Goal: Find specific page/section: Find specific page/section

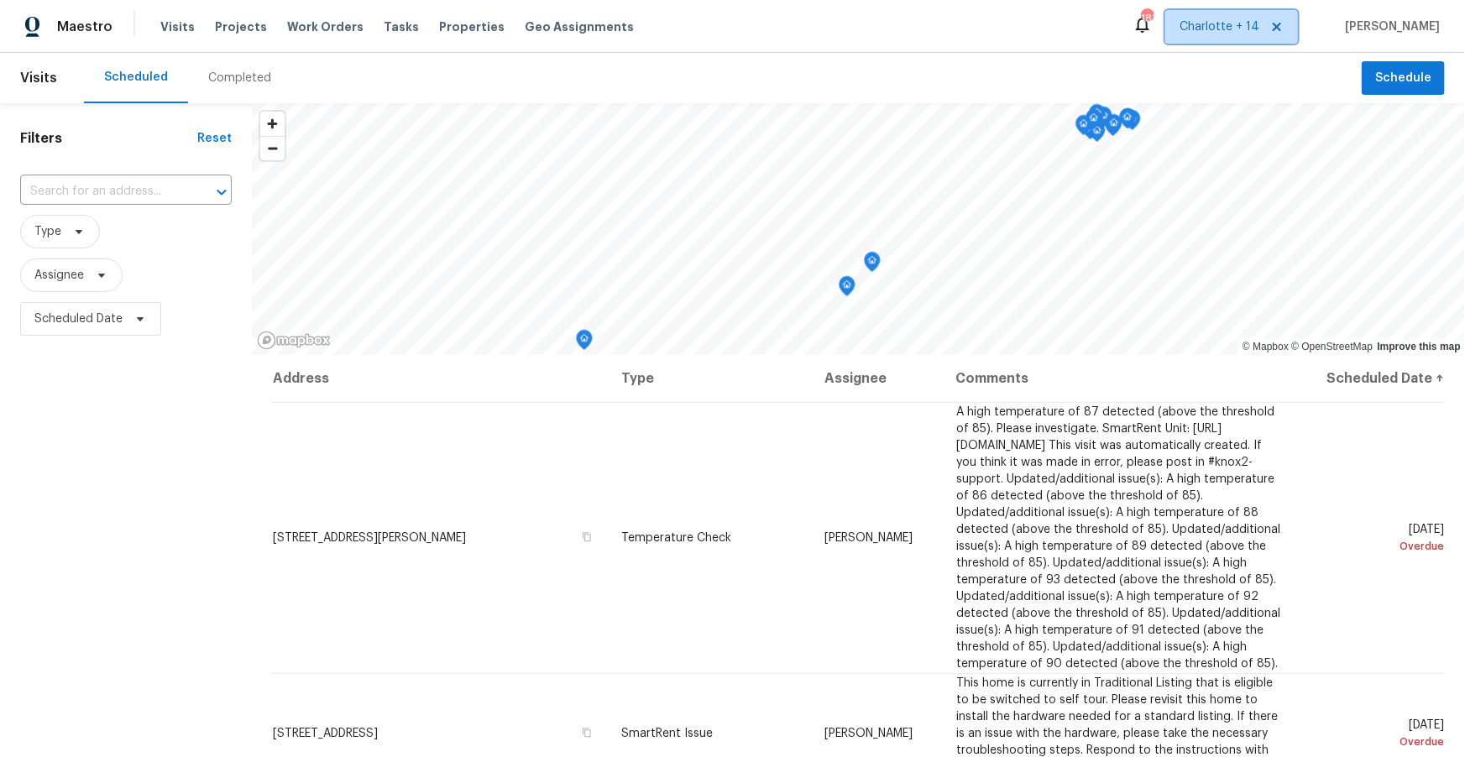
click at [1259, 32] on span "Charlotte + 14" at bounding box center [1219, 26] width 80 height 17
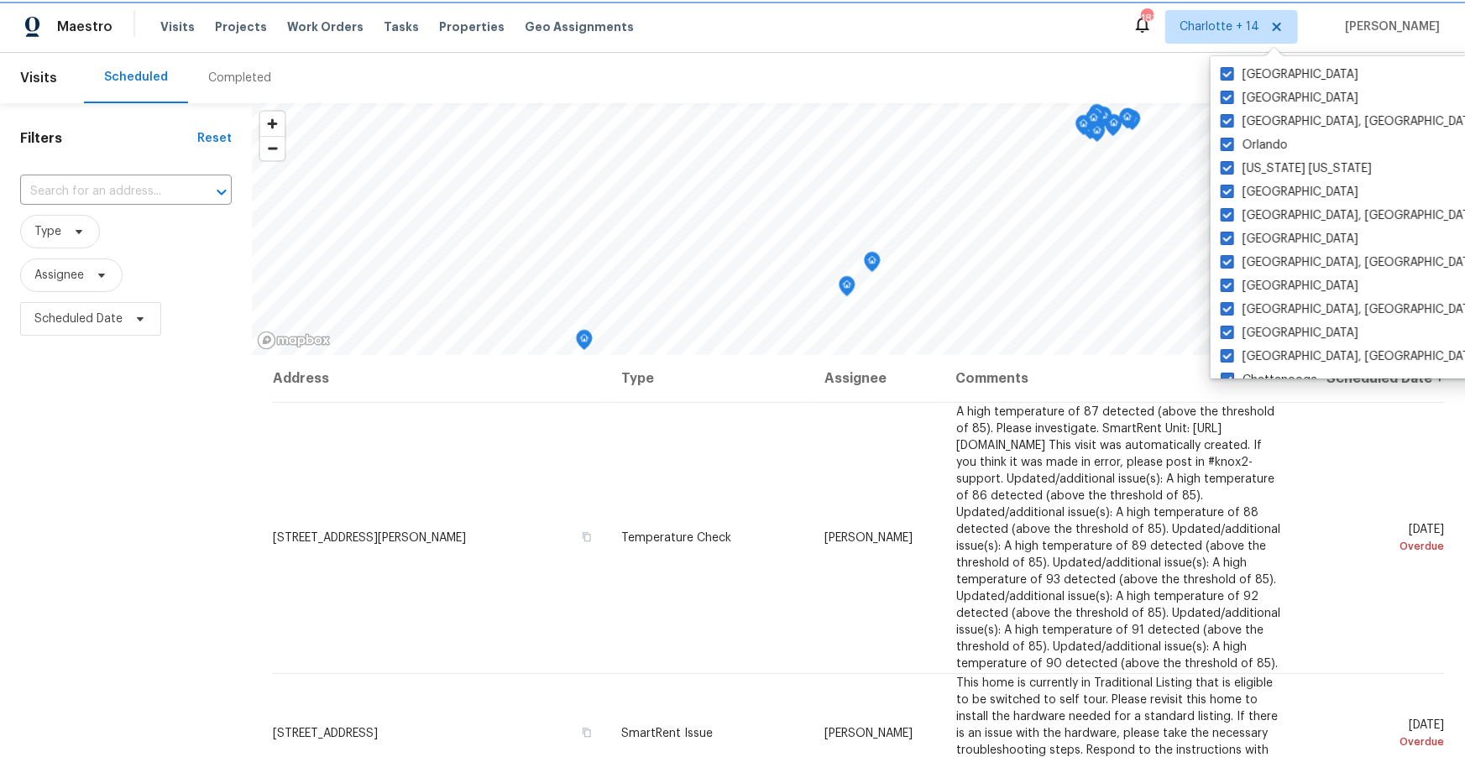
click at [1283, 26] on icon at bounding box center [1276, 26] width 13 height 13
checkbox input "false"
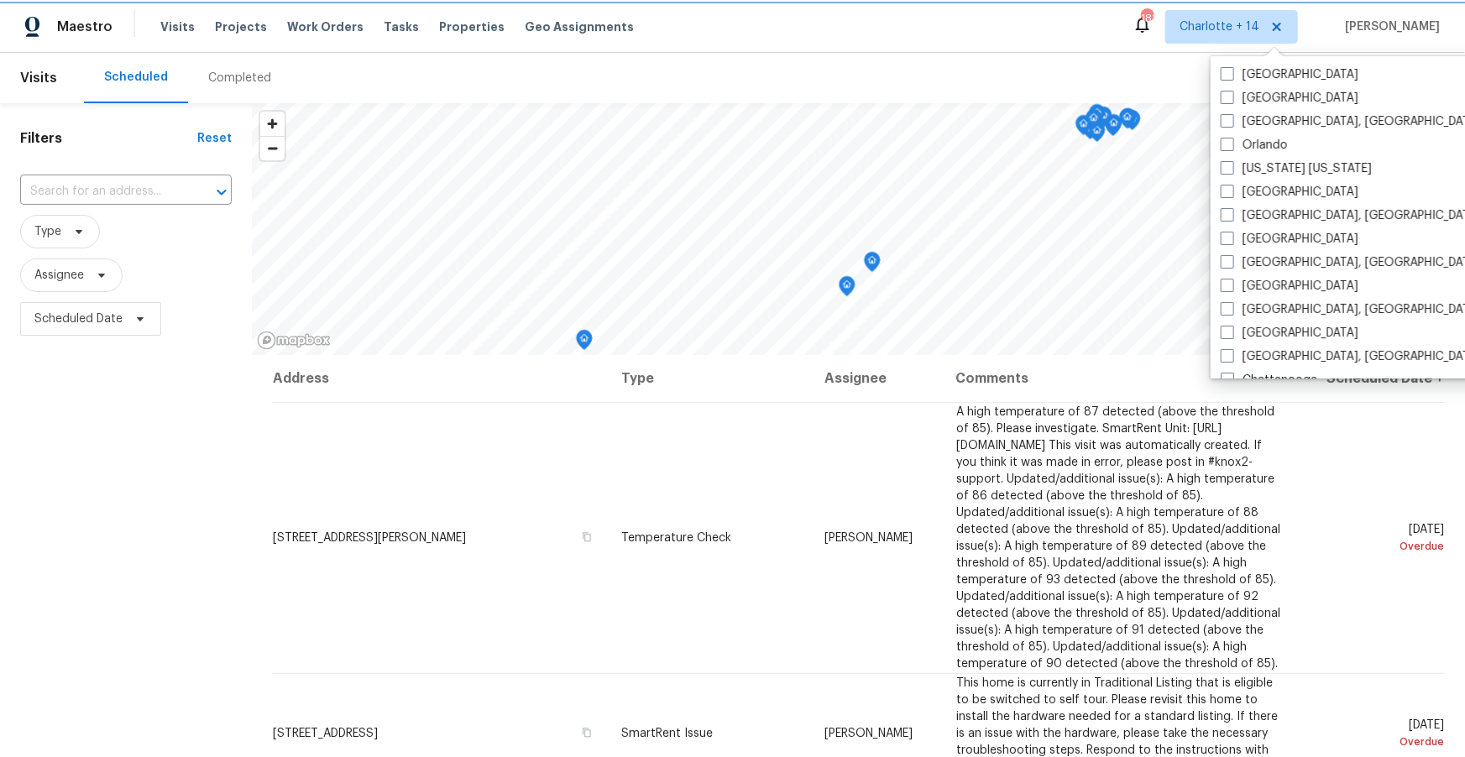
checkbox input "false"
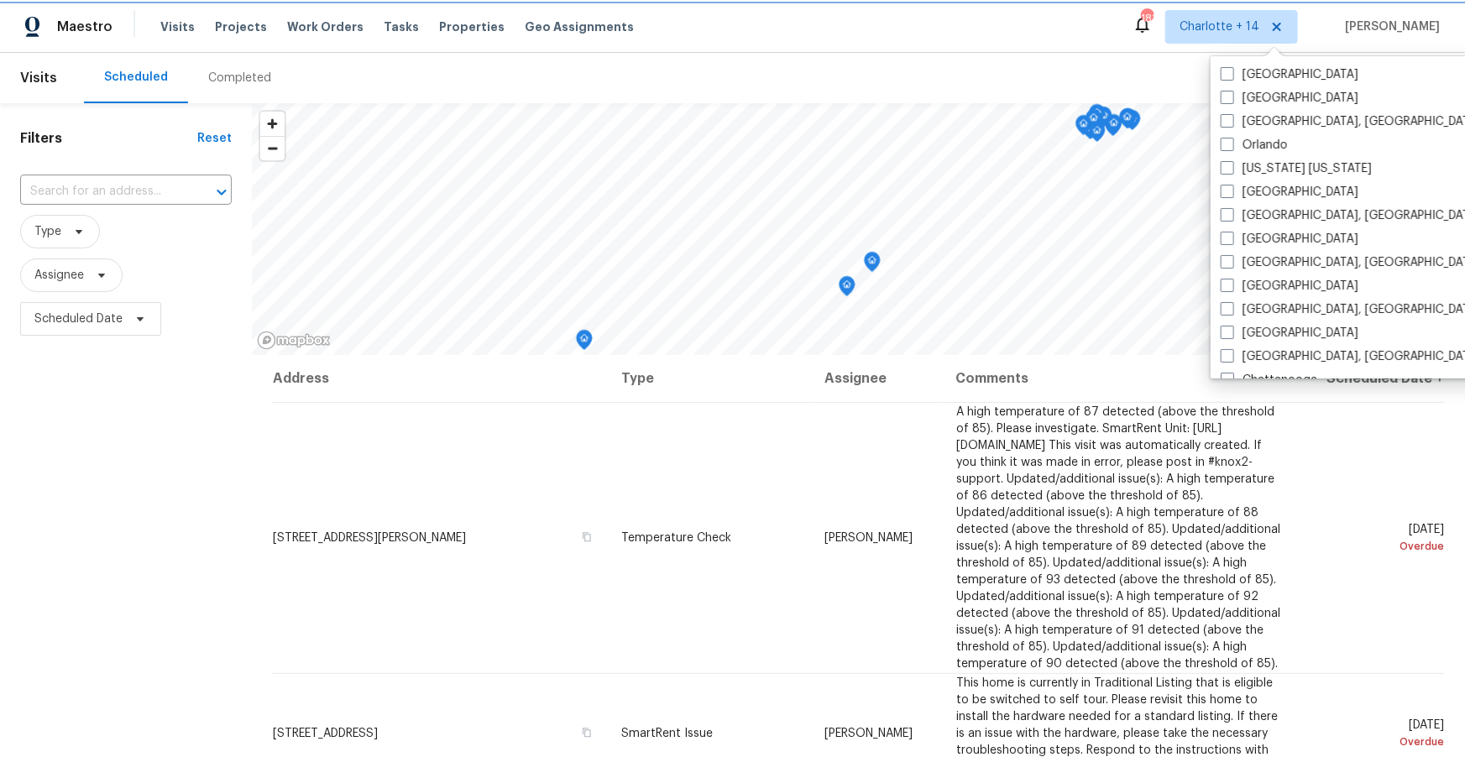
checkbox input "false"
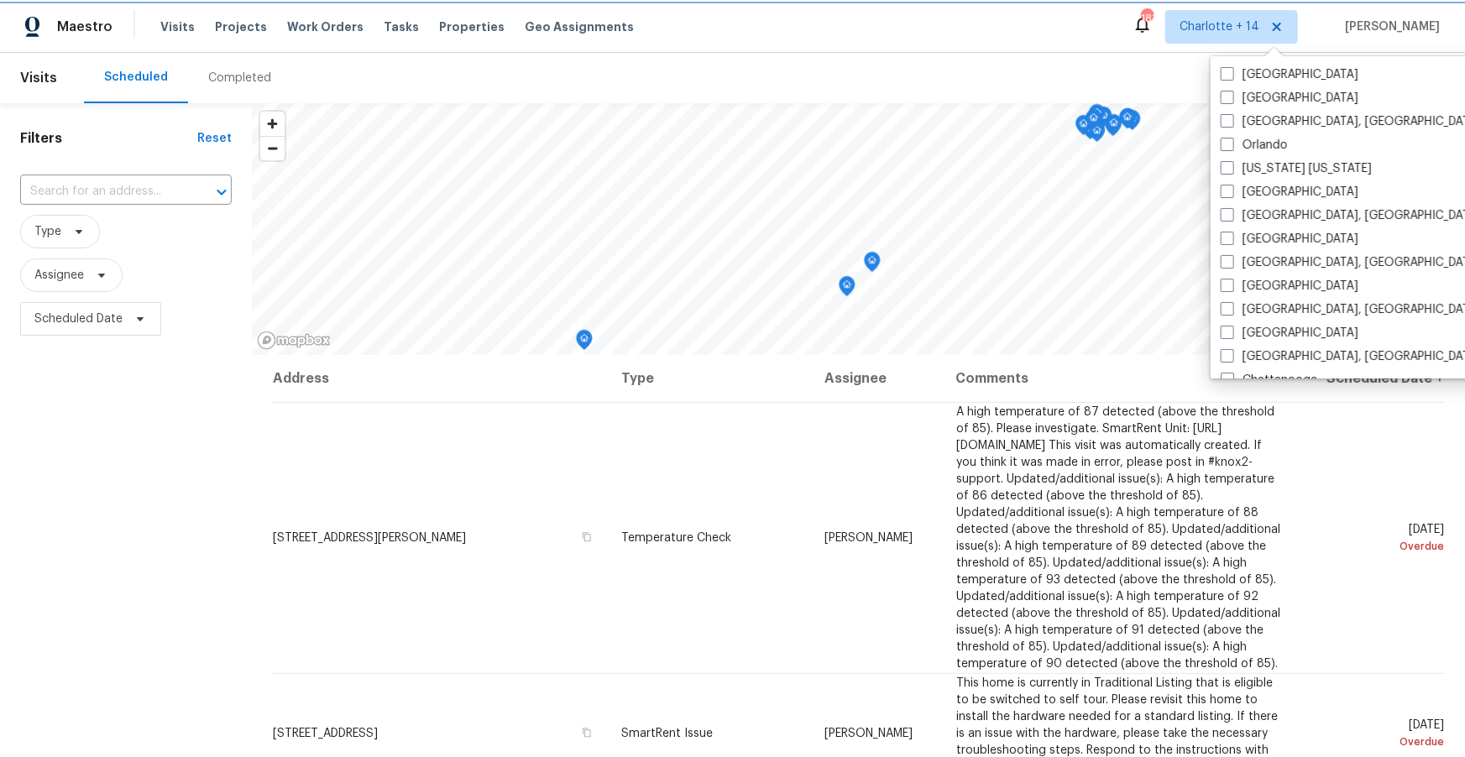
checkbox input "false"
checkbox input "true"
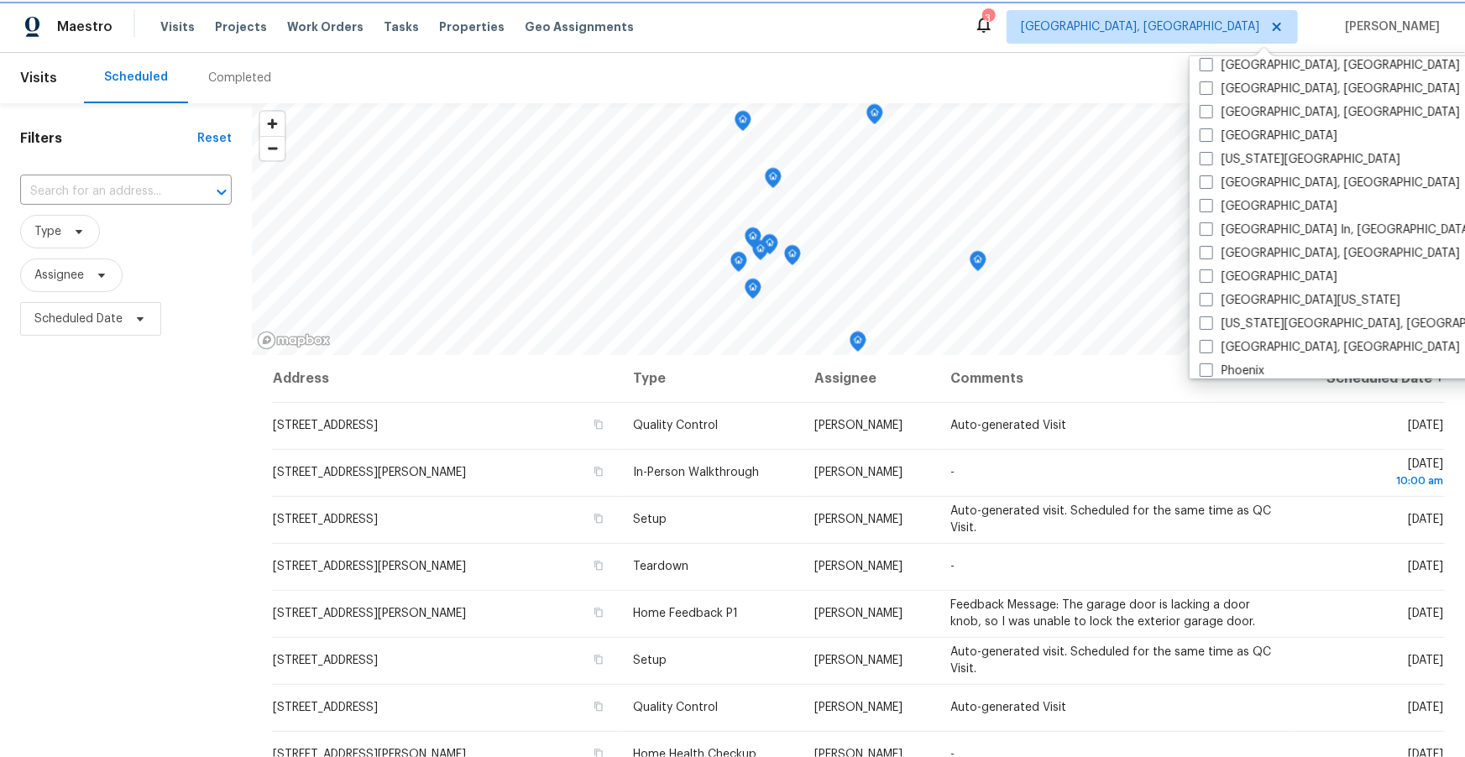
scroll to position [753, 0]
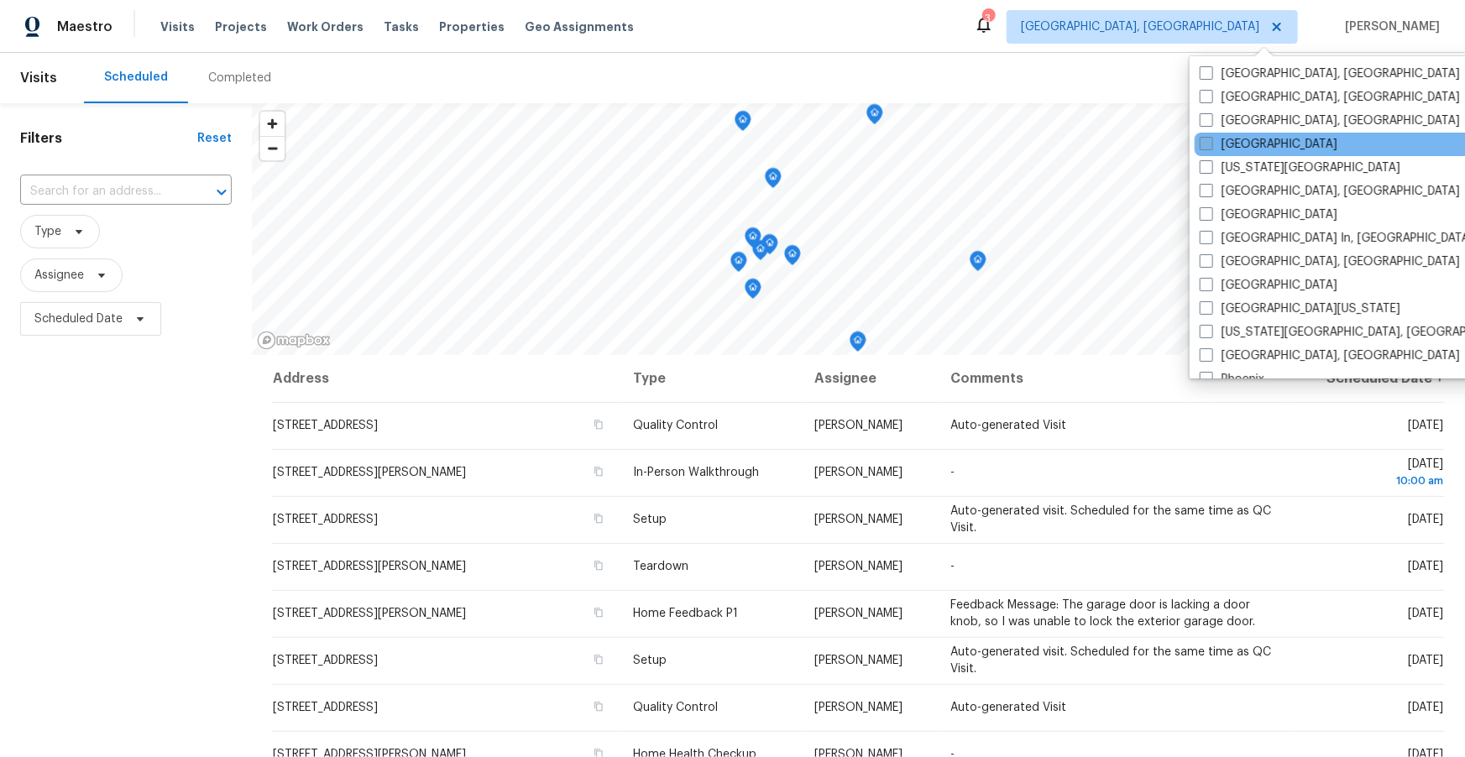
click at [1237, 144] on label "[GEOGRAPHIC_DATA]" at bounding box center [1268, 144] width 138 height 17
click at [1210, 144] on input "[GEOGRAPHIC_DATA]" at bounding box center [1204, 141] width 11 height 11
checkbox input "true"
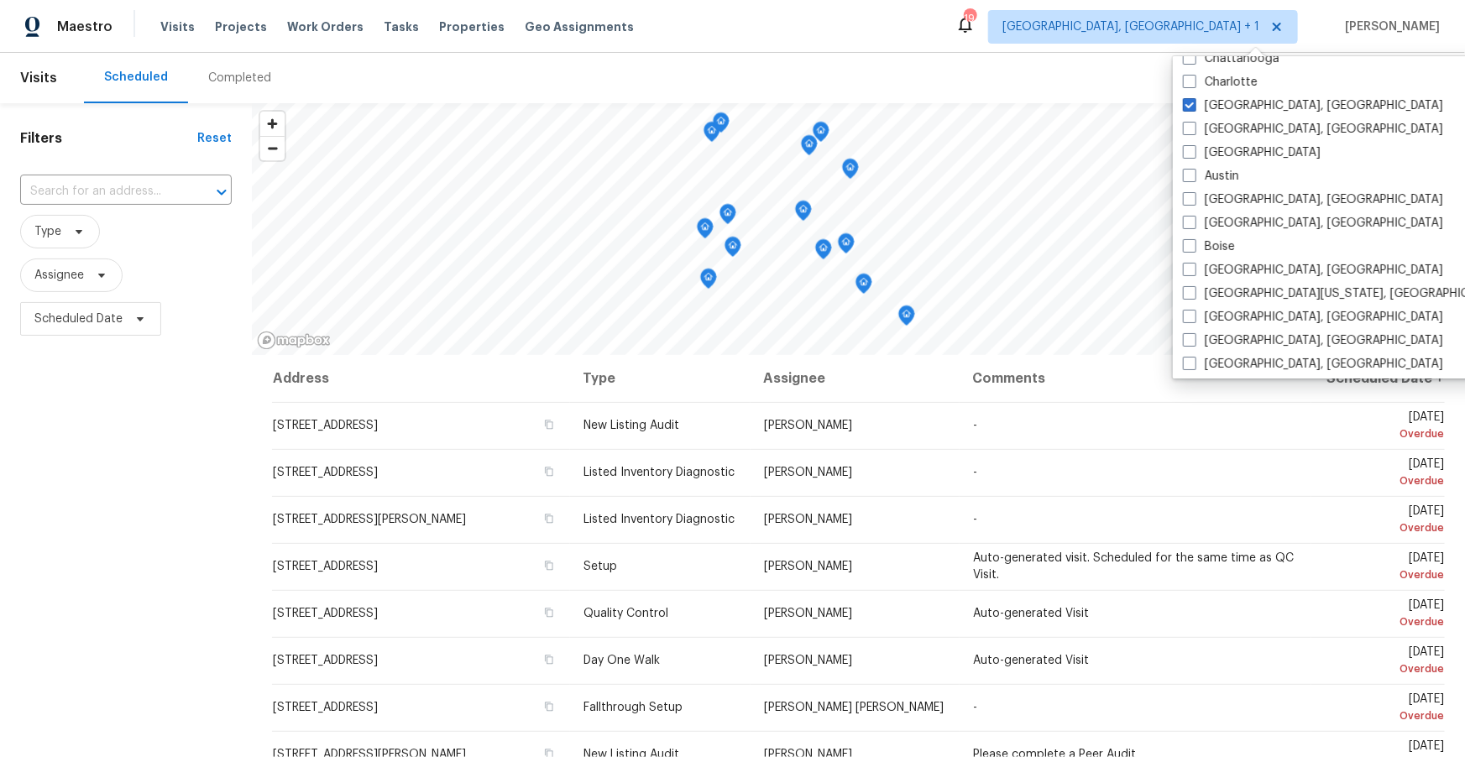
scroll to position [316, 0]
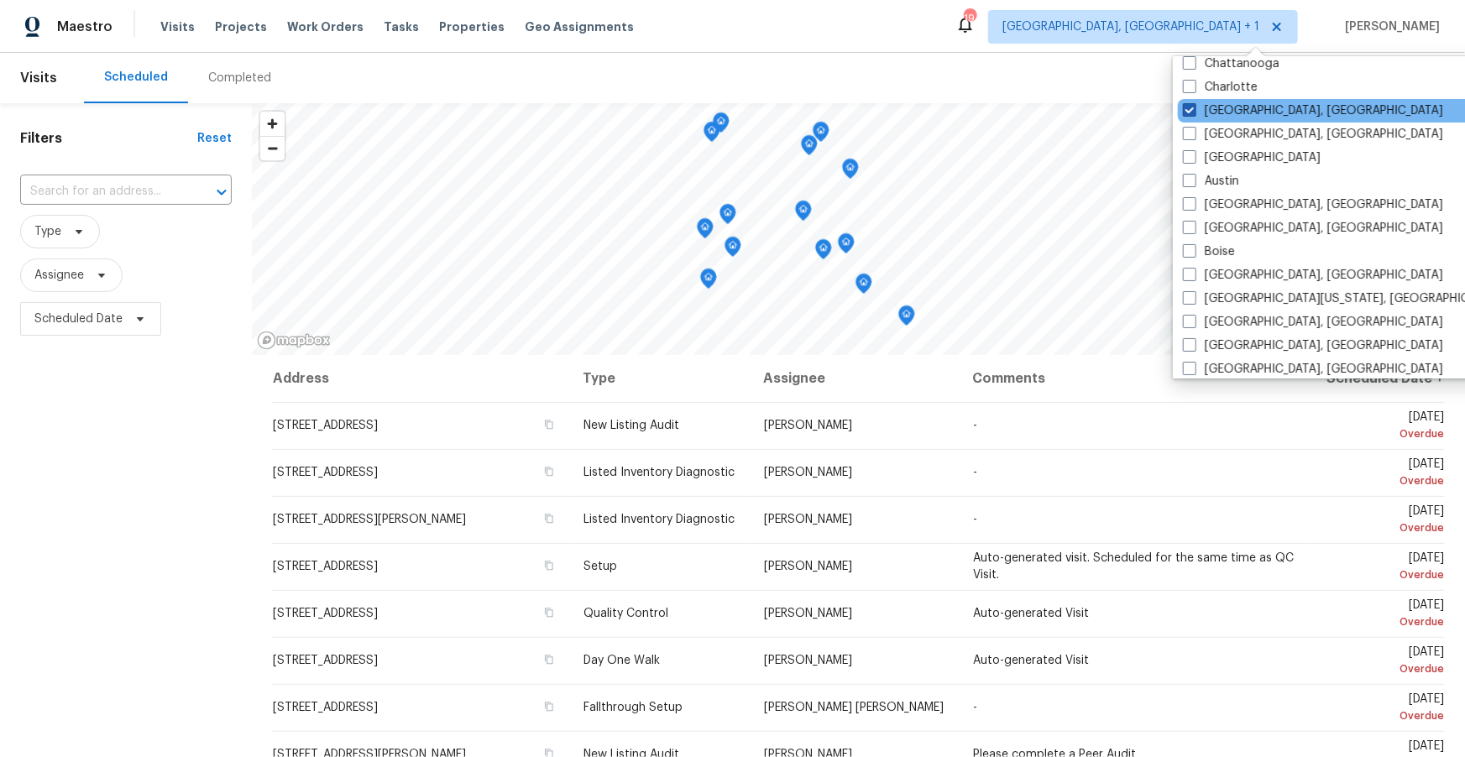
click at [1229, 115] on label "Albuquerque, NM" at bounding box center [1313, 110] width 260 height 17
click at [1193, 113] on input "Albuquerque, NM" at bounding box center [1188, 107] width 11 height 11
checkbox input "false"
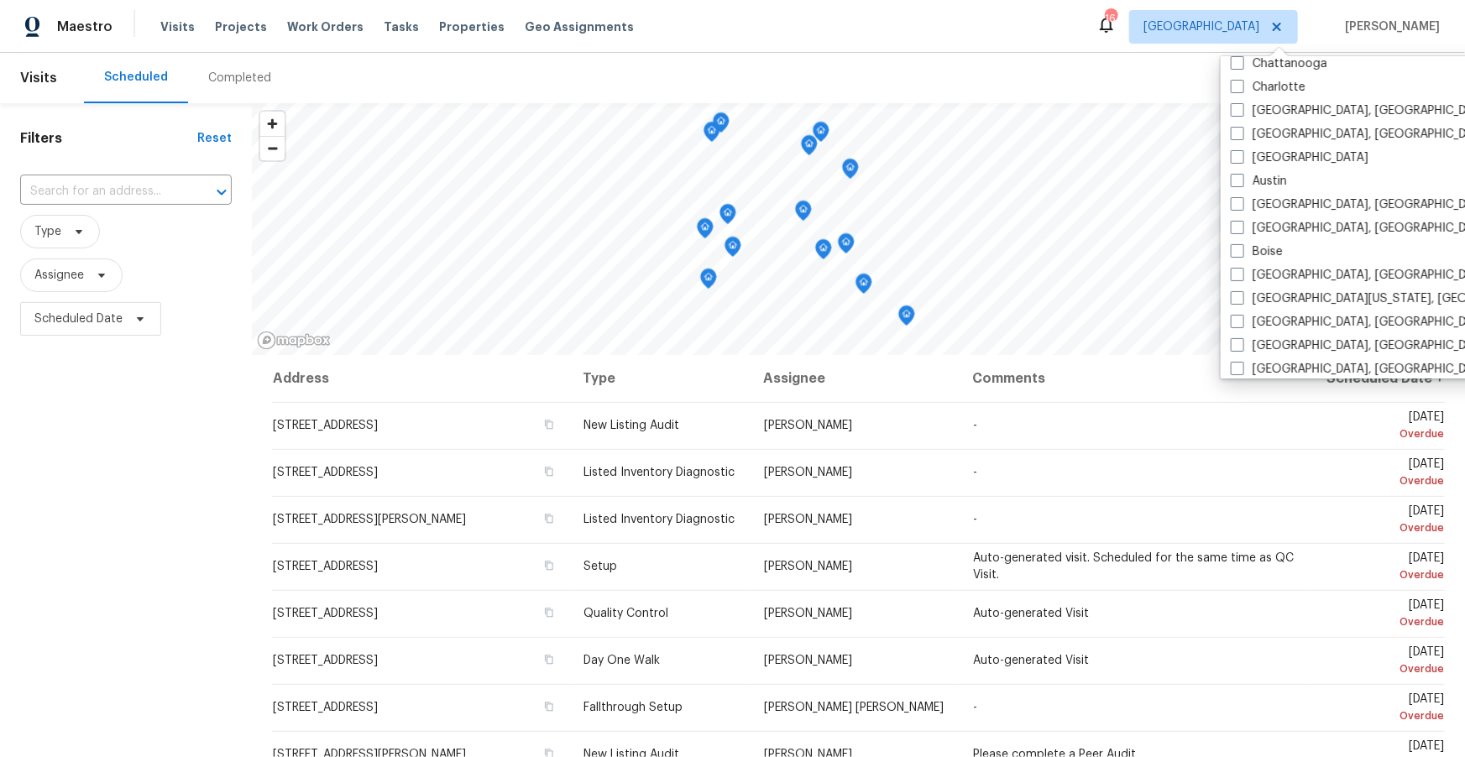
click at [438, 38] on div "Visits Projects Work Orders Tasks Properties Geo Assignments" at bounding box center [406, 27] width 493 height 34
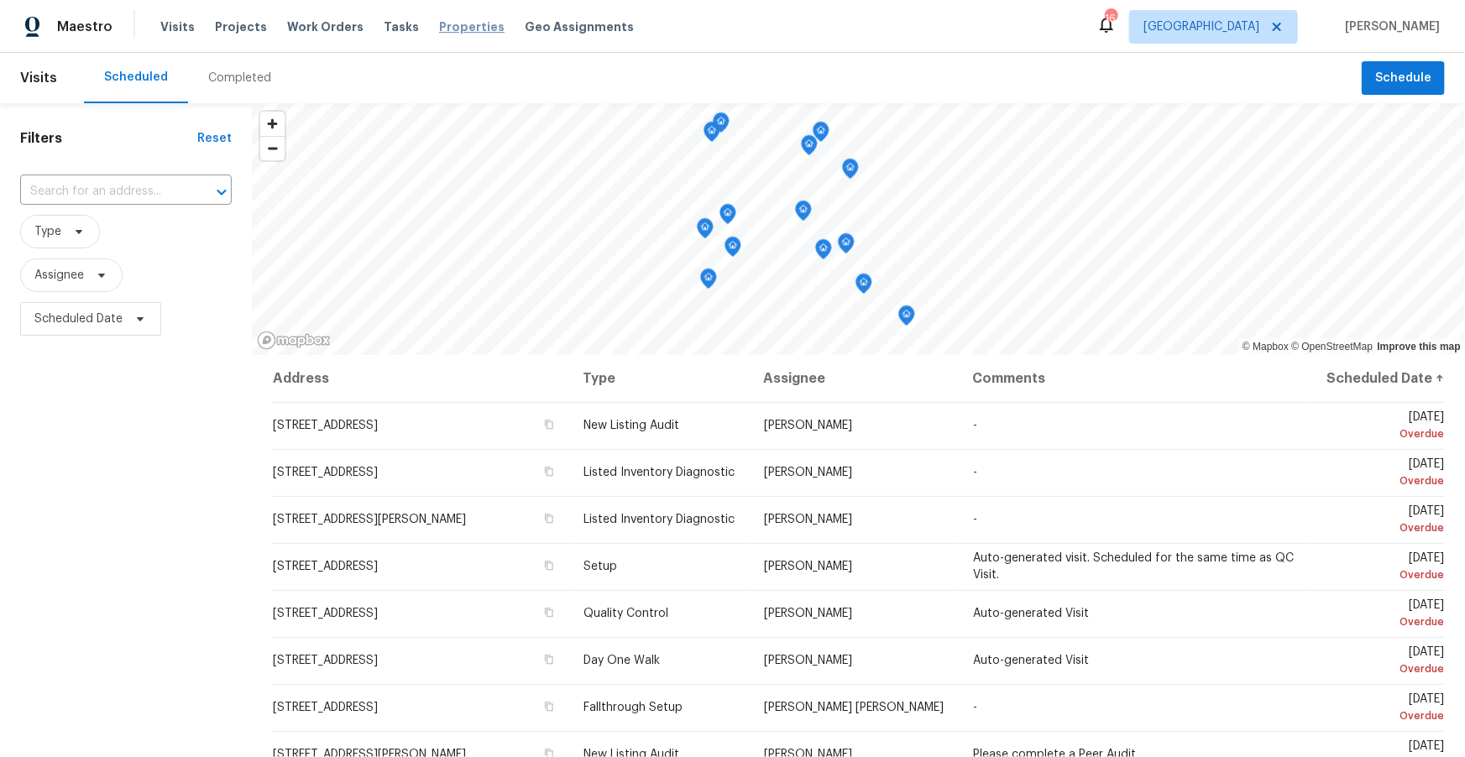
click at [451, 29] on span "Properties" at bounding box center [471, 26] width 65 height 17
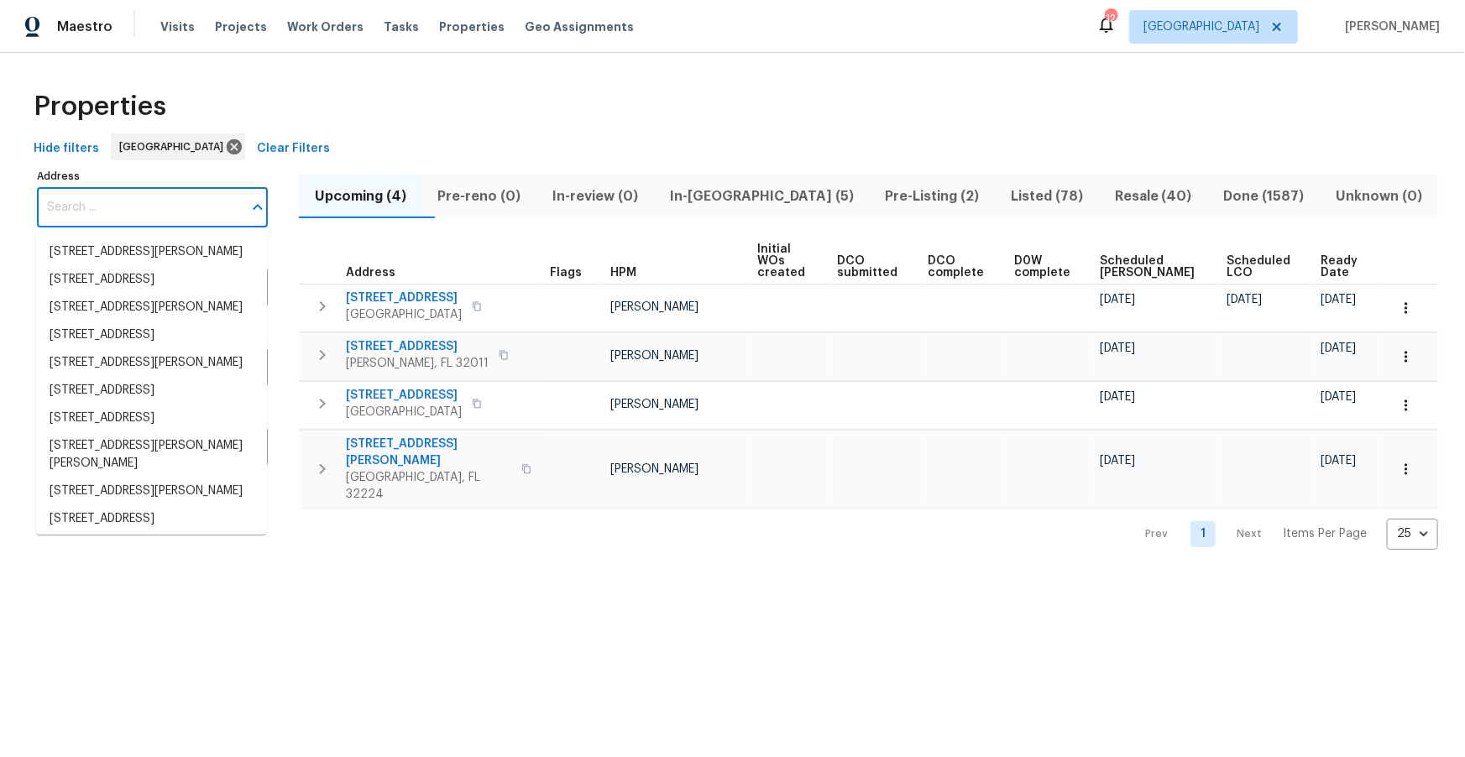
click at [195, 214] on input "Address" at bounding box center [140, 207] width 206 height 39
paste input "5996 College Ave"
type input "5996 College Ave"
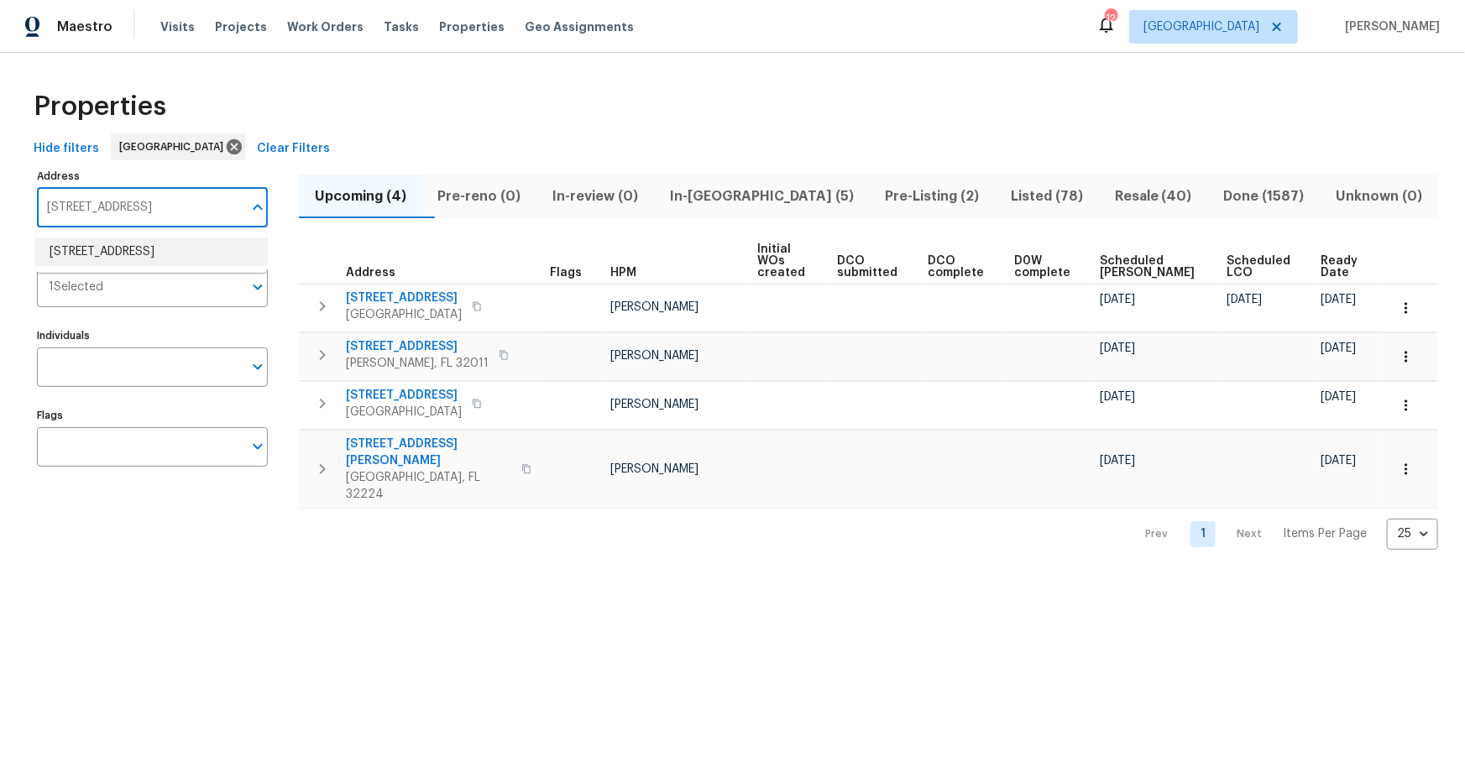
click at [175, 252] on li "5996 College Ave San Diego CA 92120" at bounding box center [151, 252] width 231 height 28
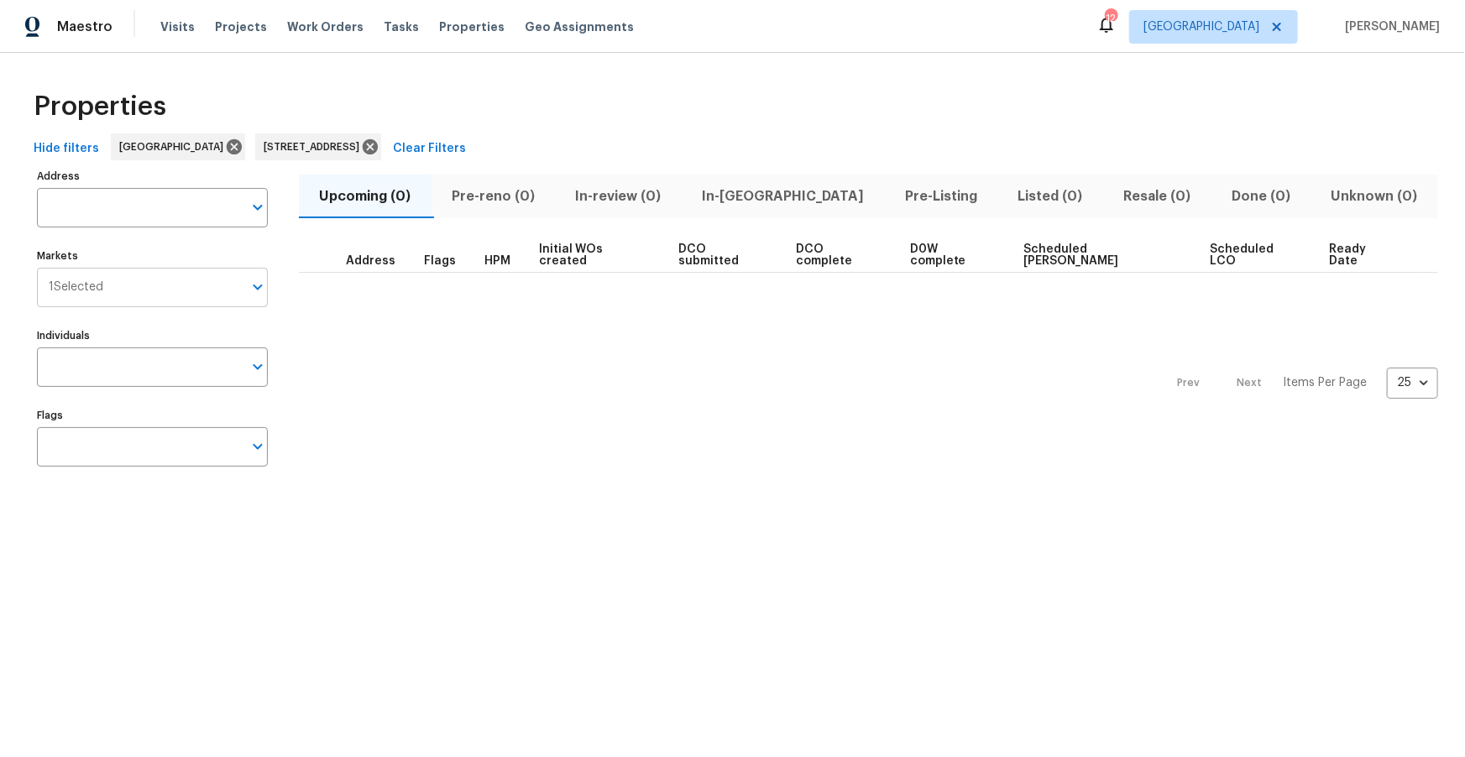
type input "5996 College Ave San Diego CA 92120"
click at [149, 284] on input "Markets" at bounding box center [172, 287] width 139 height 39
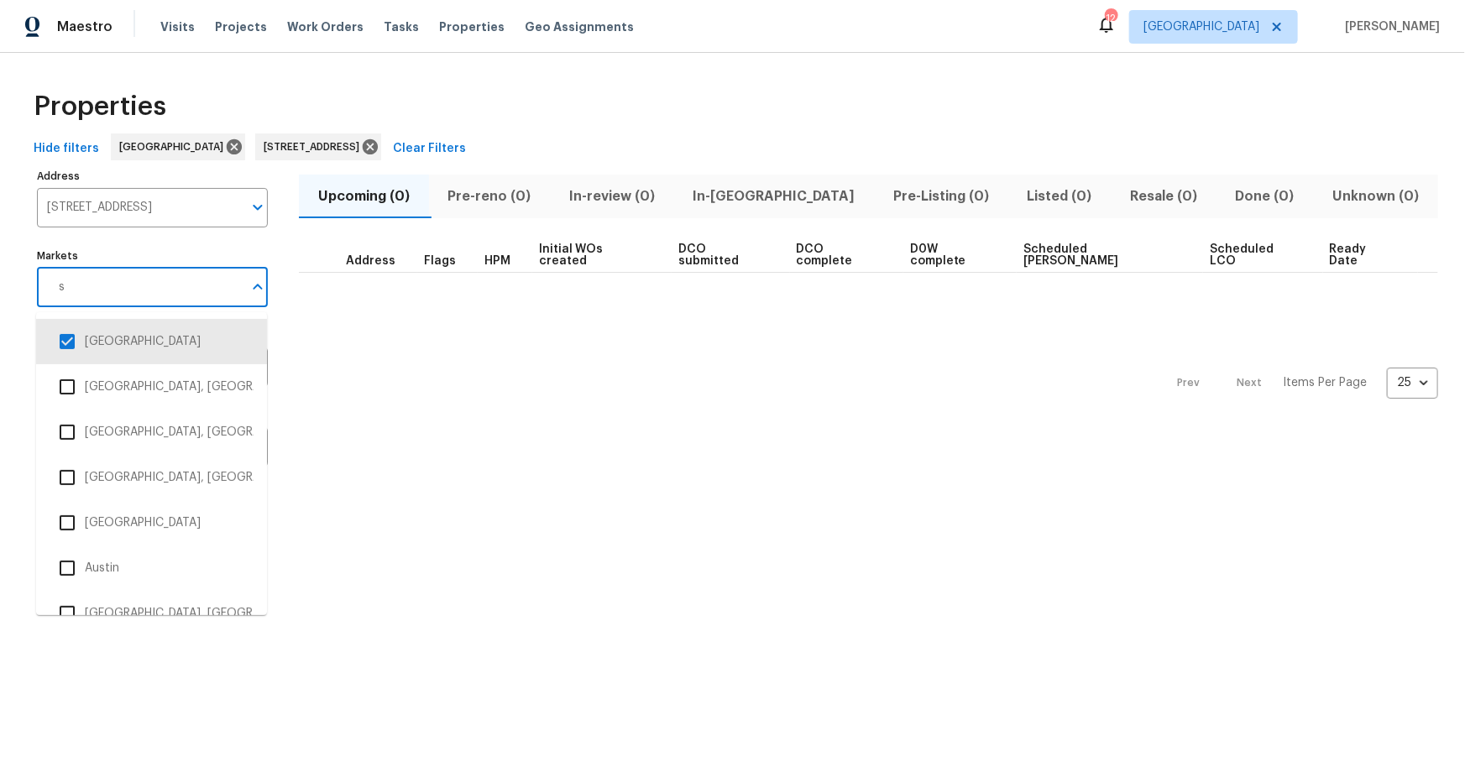
type input "sa"
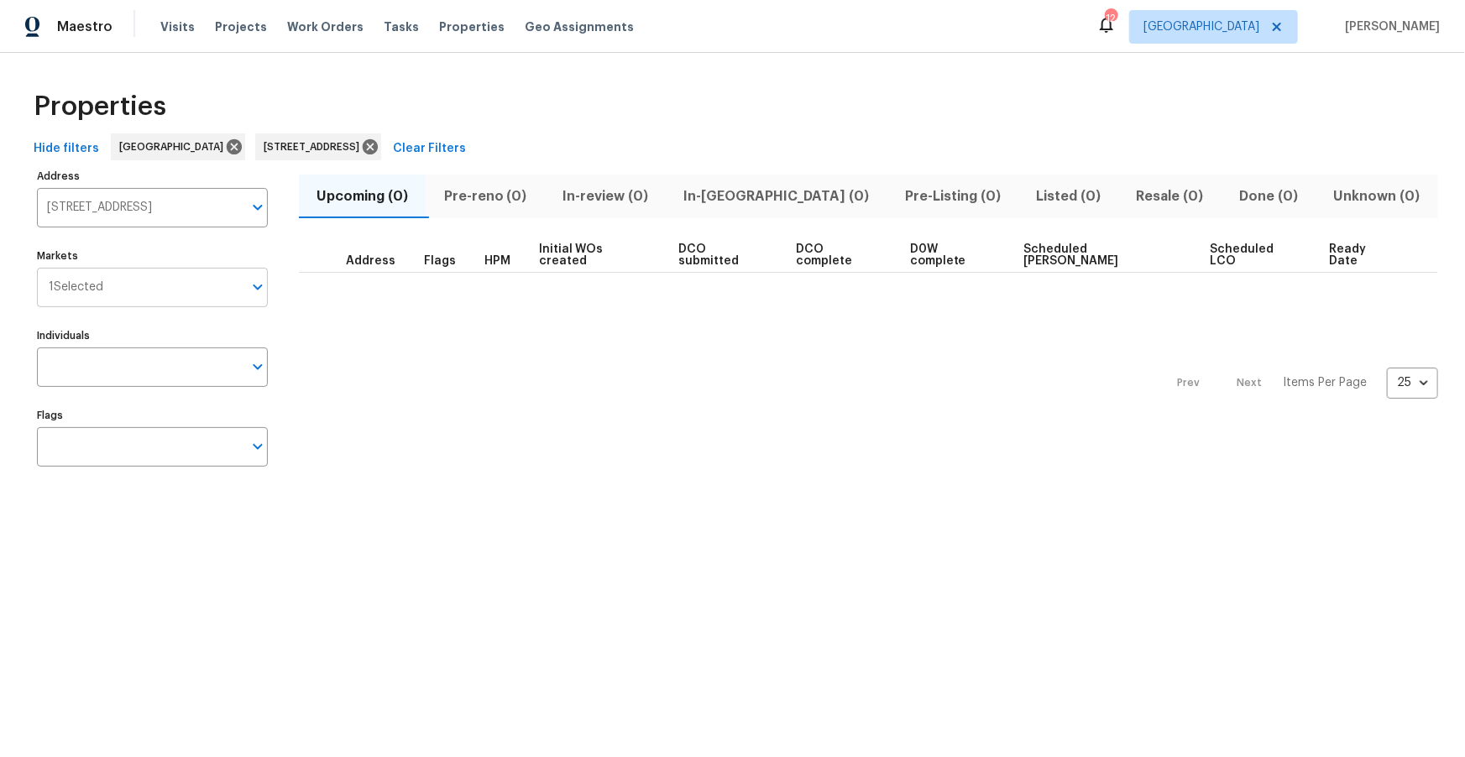
click at [137, 271] on input "Markets" at bounding box center [172, 287] width 139 height 39
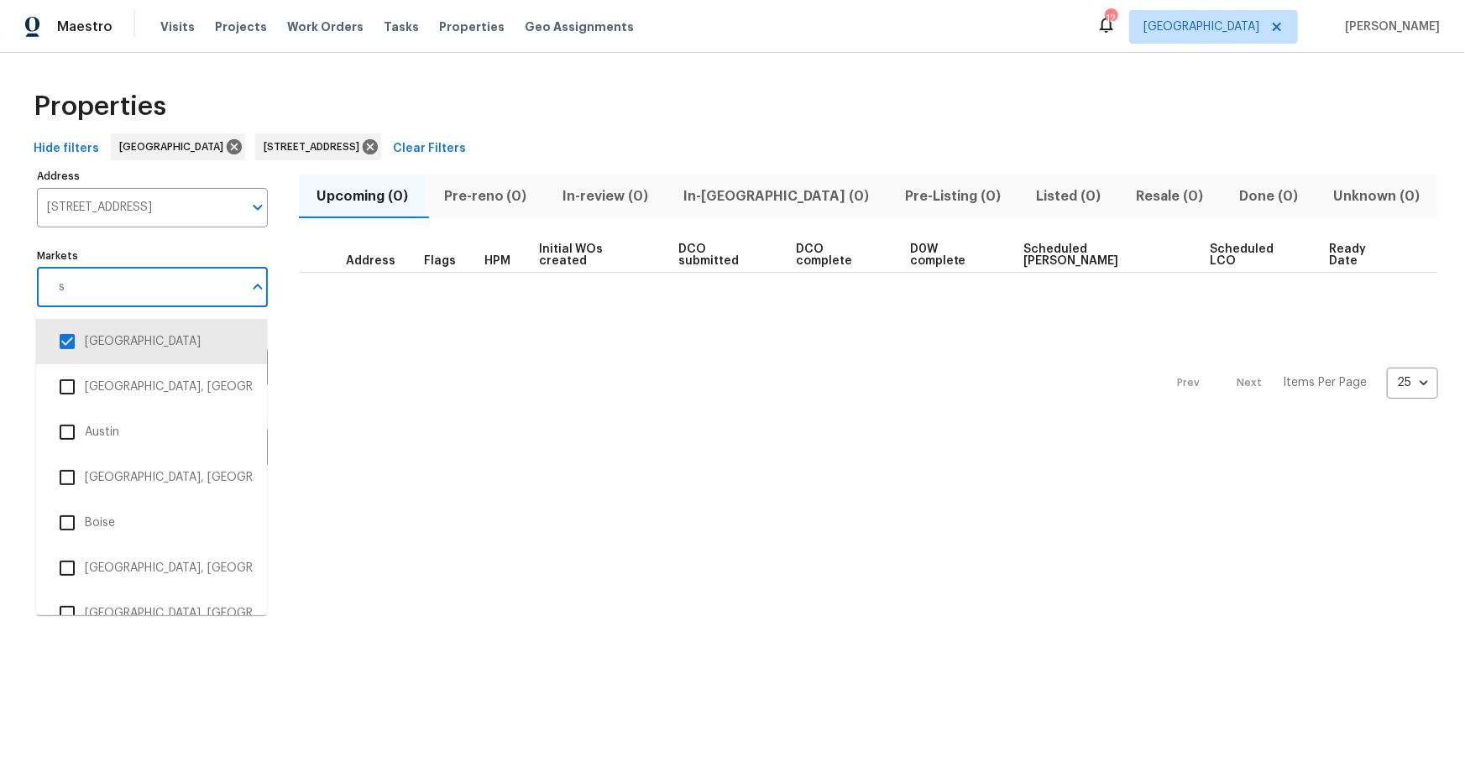
type input "sa"
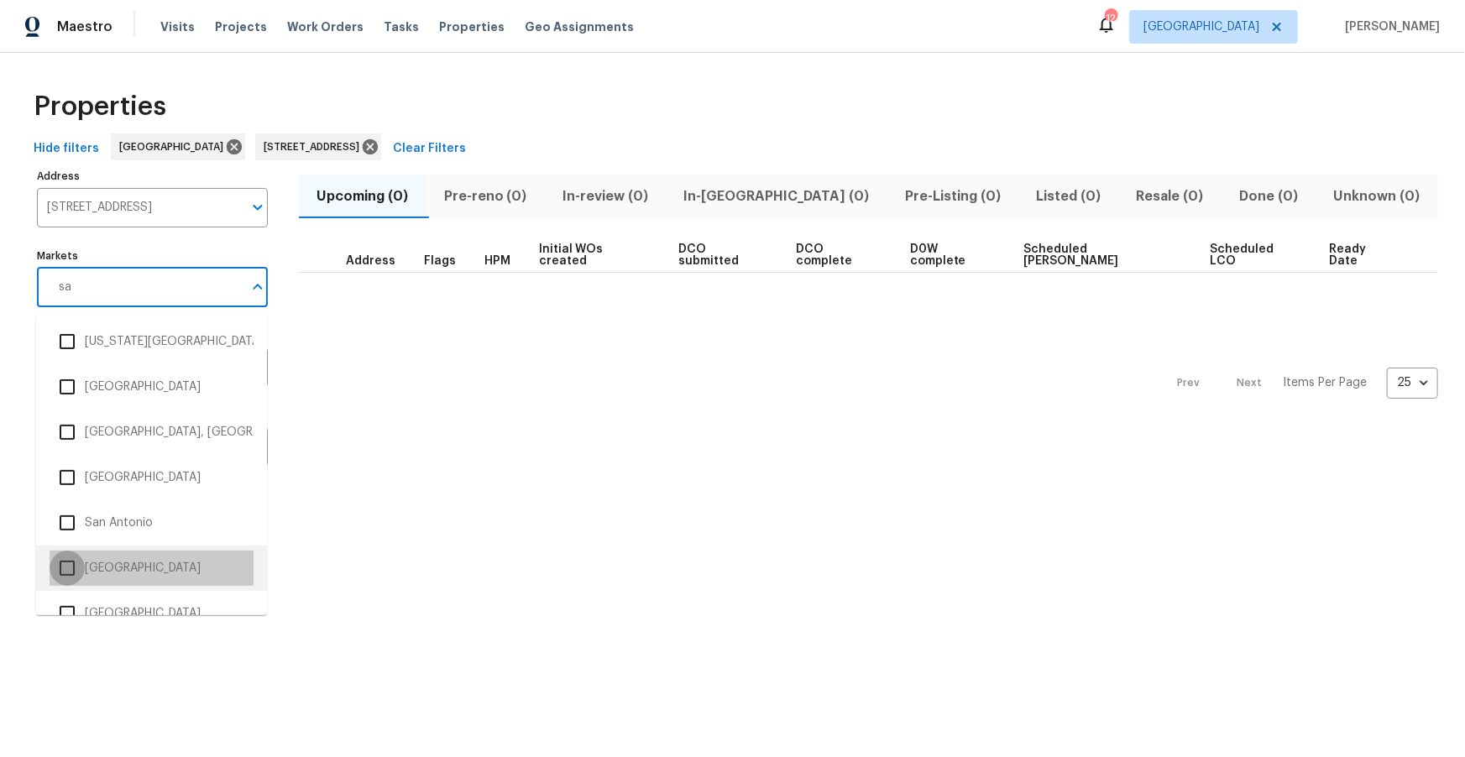
click at [67, 572] on input "checkbox" at bounding box center [67, 568] width 35 height 35
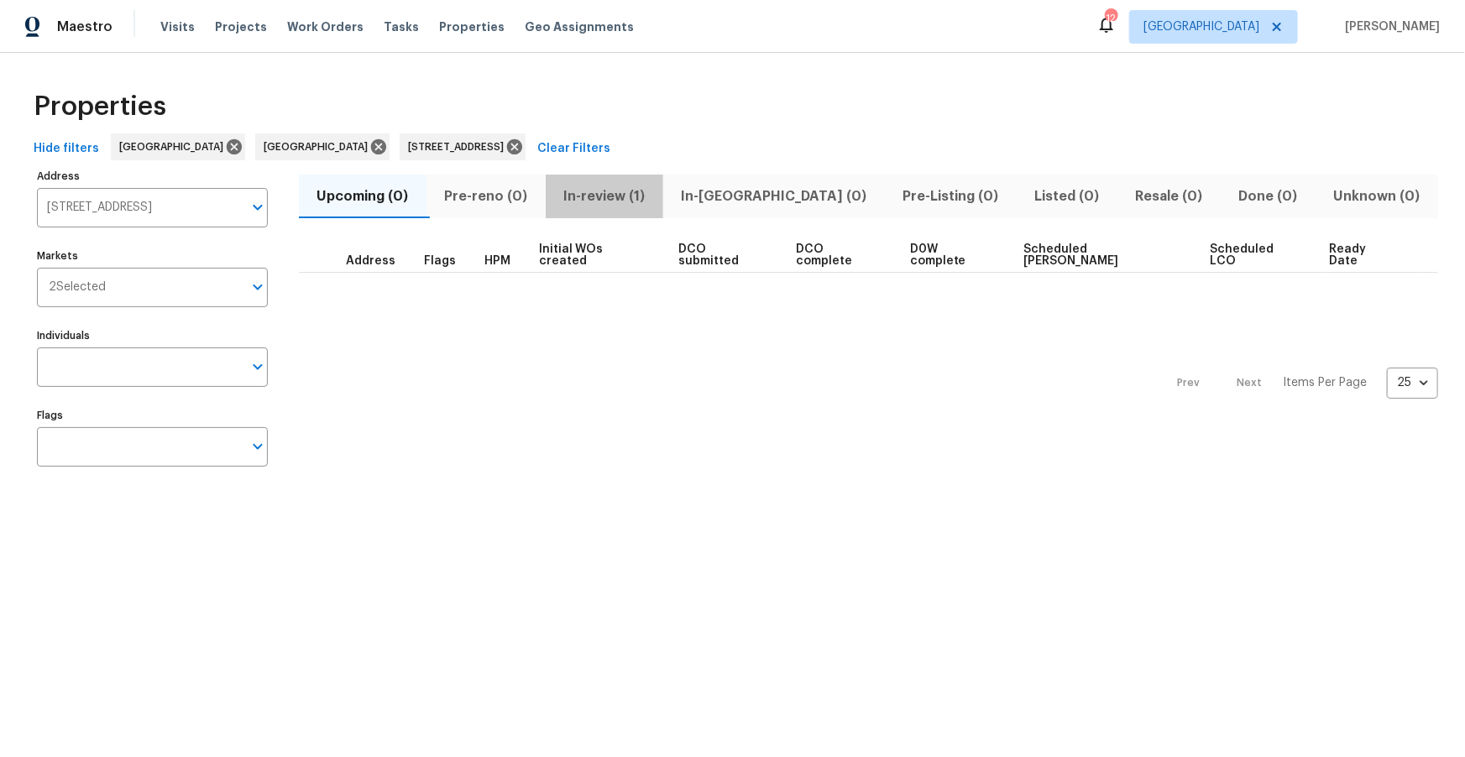
drag, startPoint x: 577, startPoint y: 199, endPoint x: 608, endPoint y: 202, distance: 32.1
click at [577, 199] on span "In-review (1)" at bounding box center [604, 196] width 97 height 23
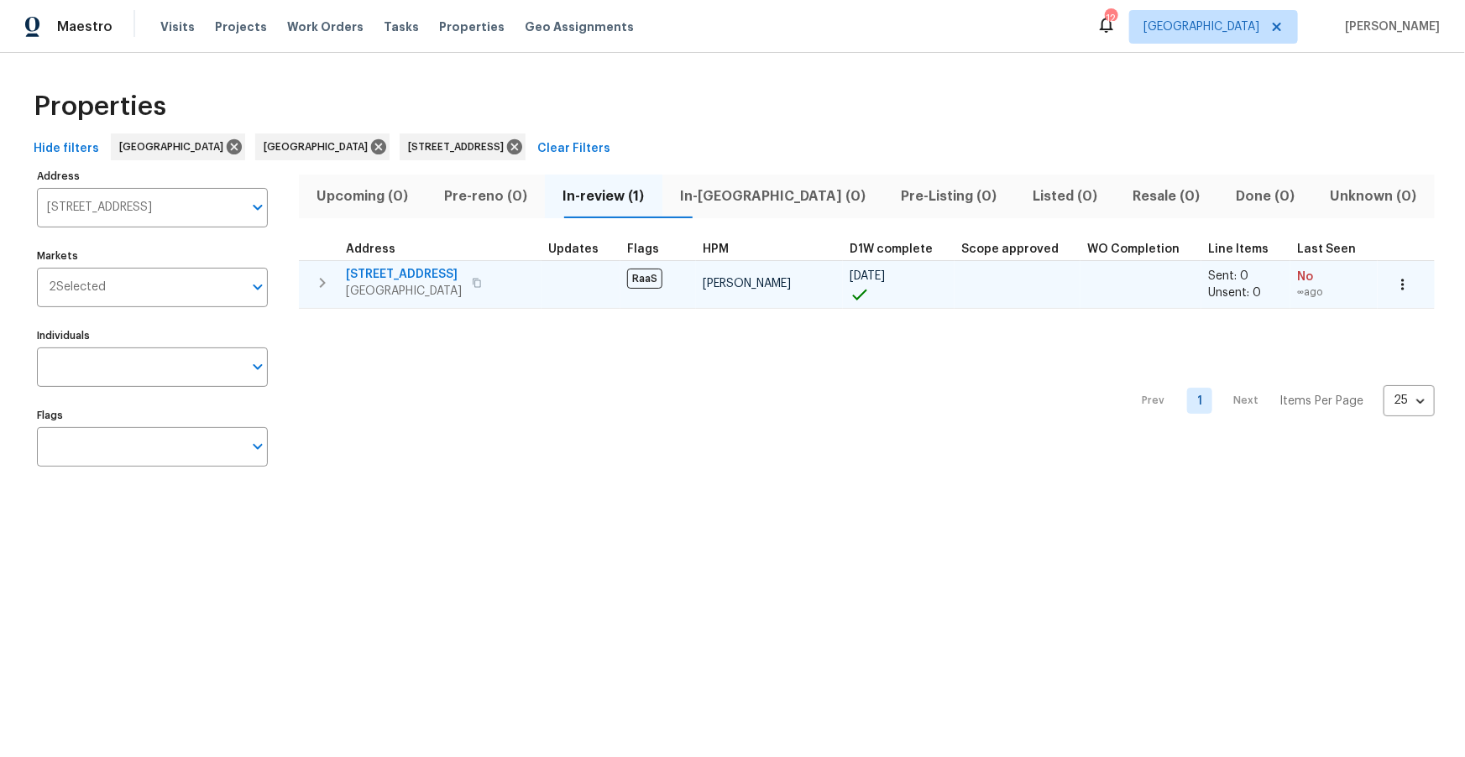
click at [396, 271] on span "5996 College Ave" at bounding box center [404, 274] width 116 height 17
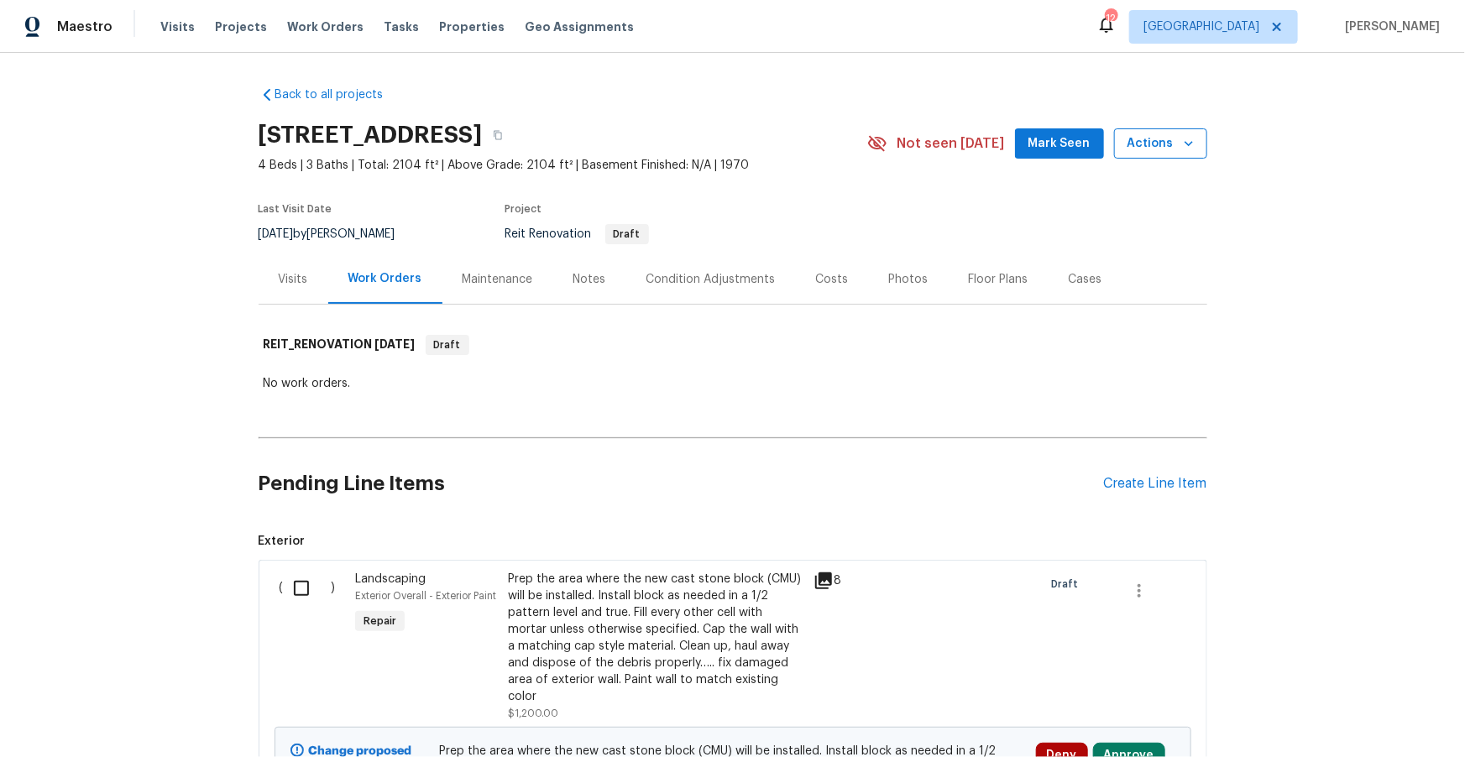
click at [1182, 143] on icon "button" at bounding box center [1188, 143] width 17 height 17
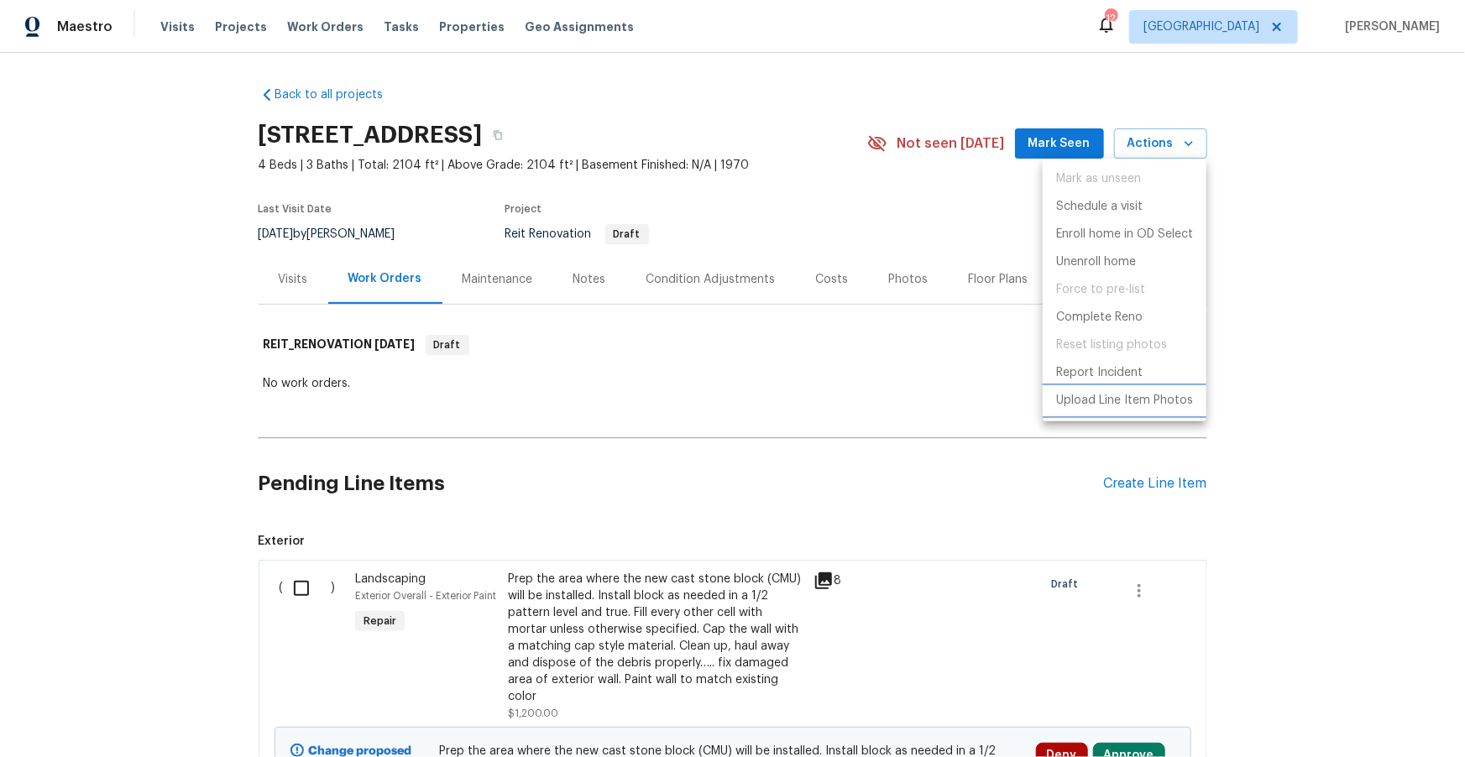
click at [1085, 396] on p "Upload Line Item Photos" at bounding box center [1124, 401] width 137 height 18
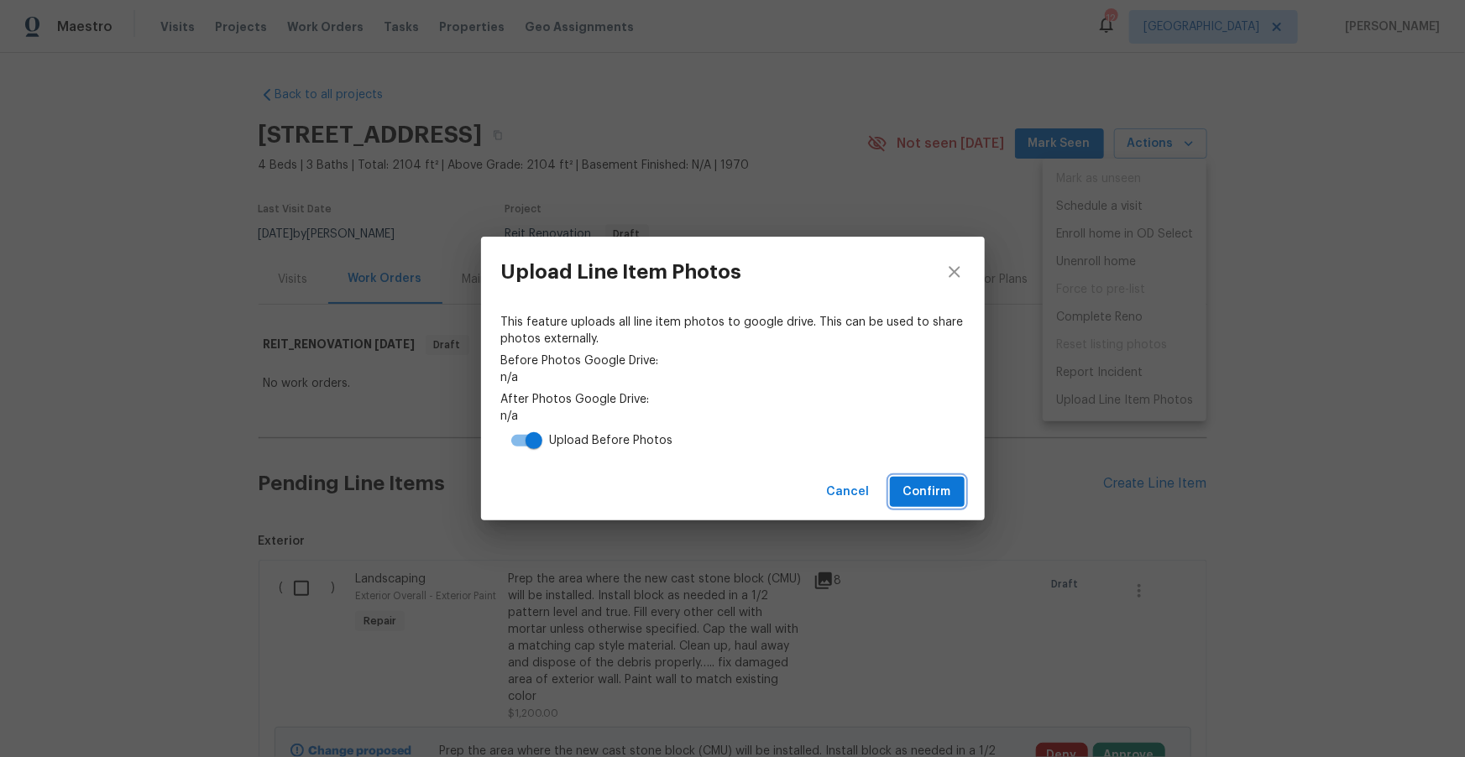
click at [917, 490] on span "Confirm" at bounding box center [927, 492] width 48 height 21
click at [906, 386] on div "This feature uploads all line item photos to google drive. This can be used to …" at bounding box center [732, 385] width 463 height 143
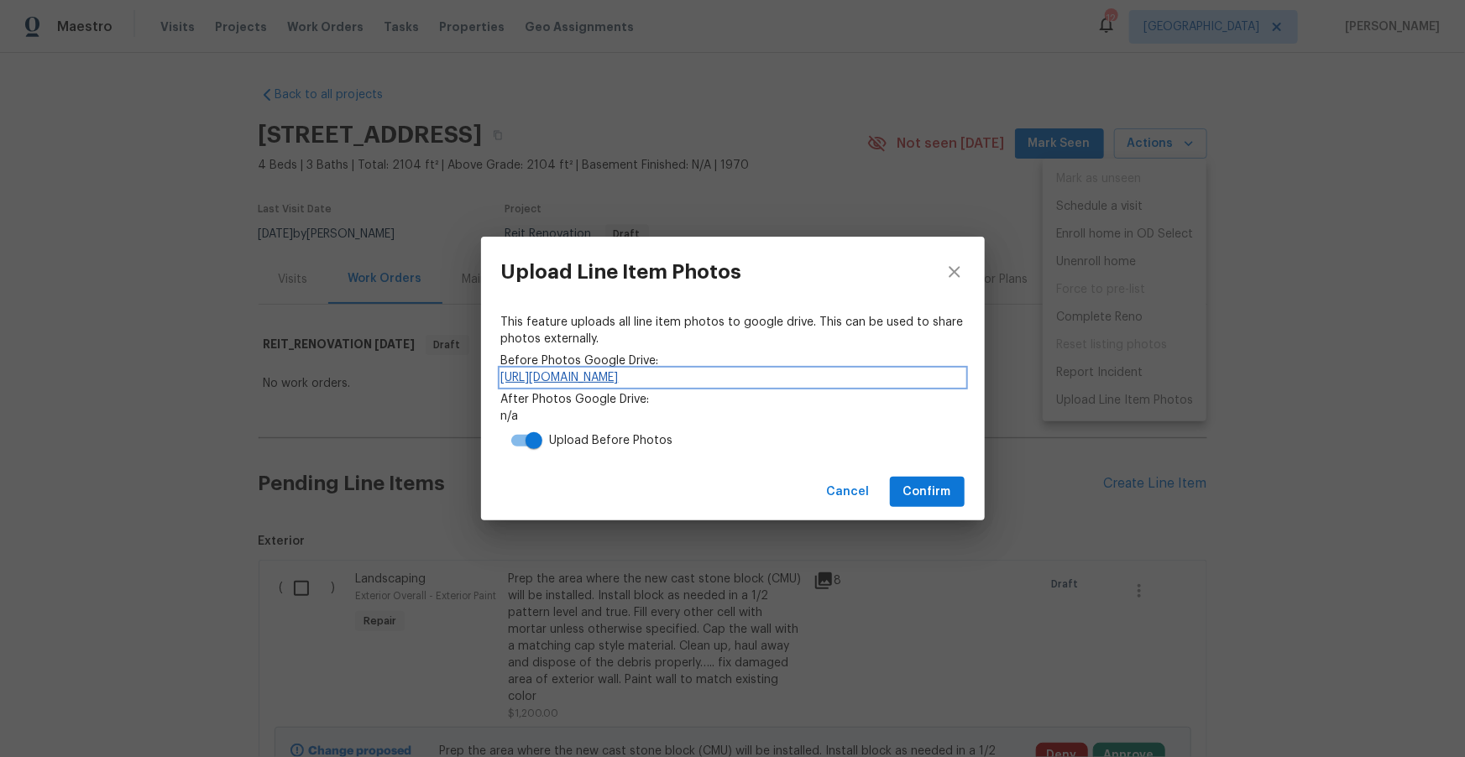
click at [912, 379] on link "https://drive.google.com/drive/folders/13yih0kunRWd0IzT0N643qOS44fR3icoc" at bounding box center [732, 377] width 463 height 17
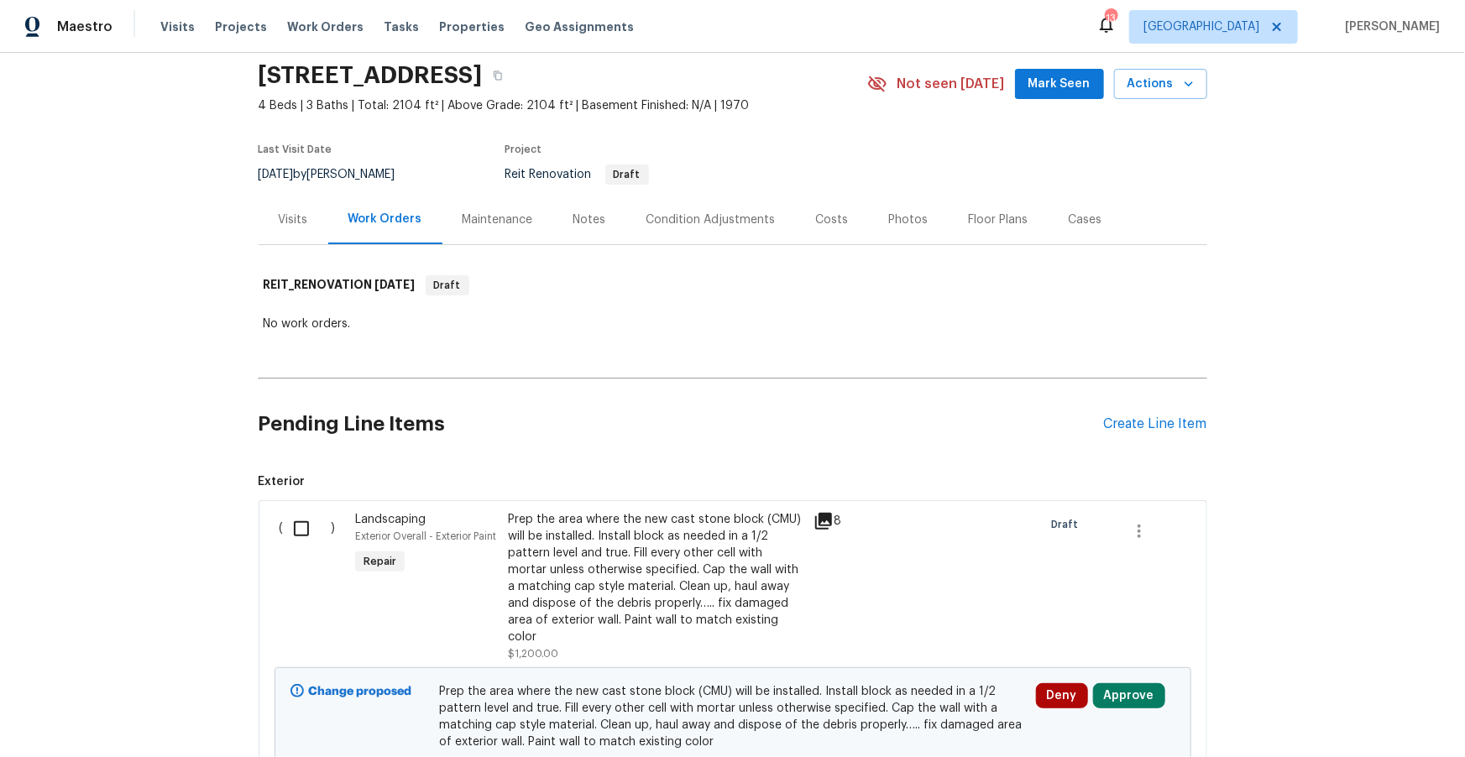
scroll to position [50, 0]
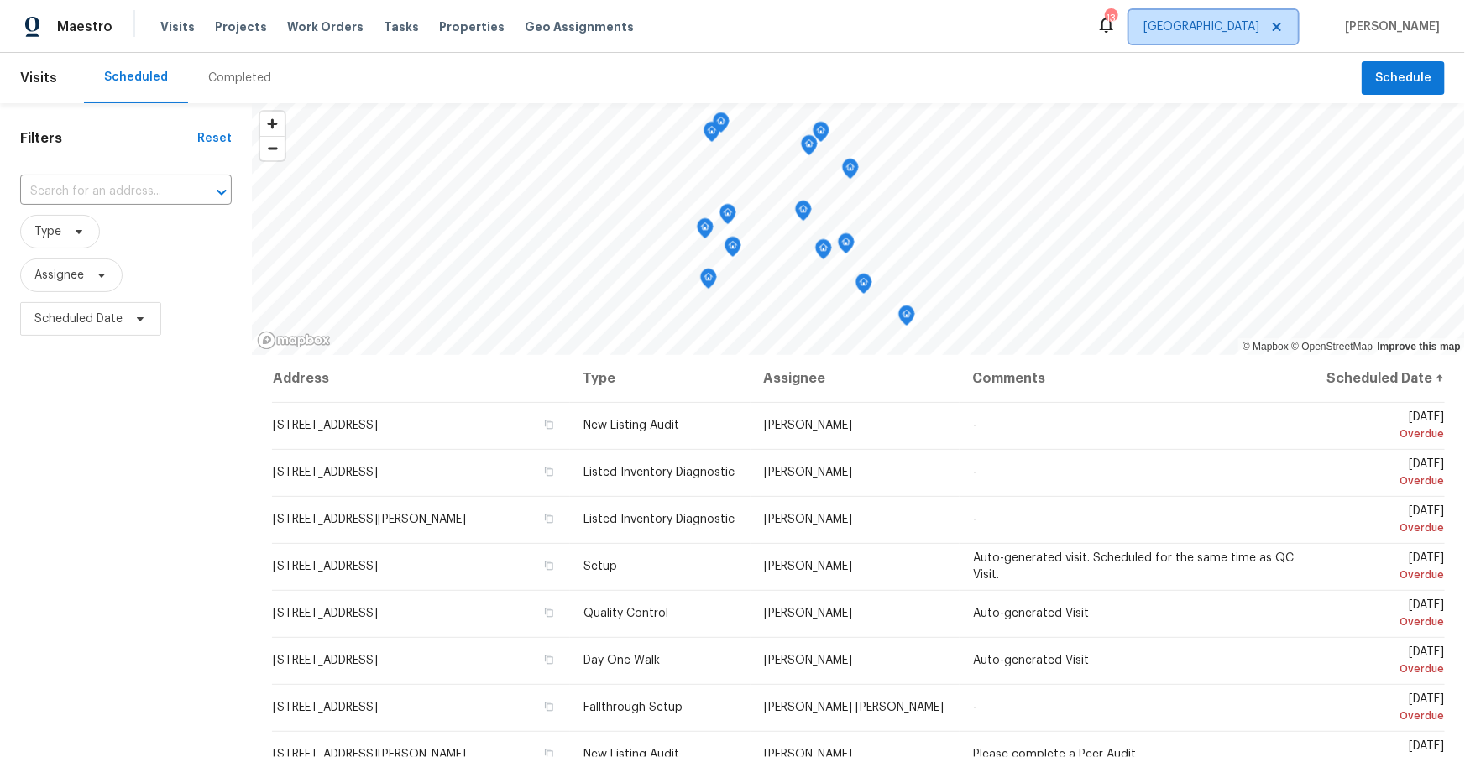
click at [1259, 25] on span "[GEOGRAPHIC_DATA]" at bounding box center [1201, 26] width 116 height 17
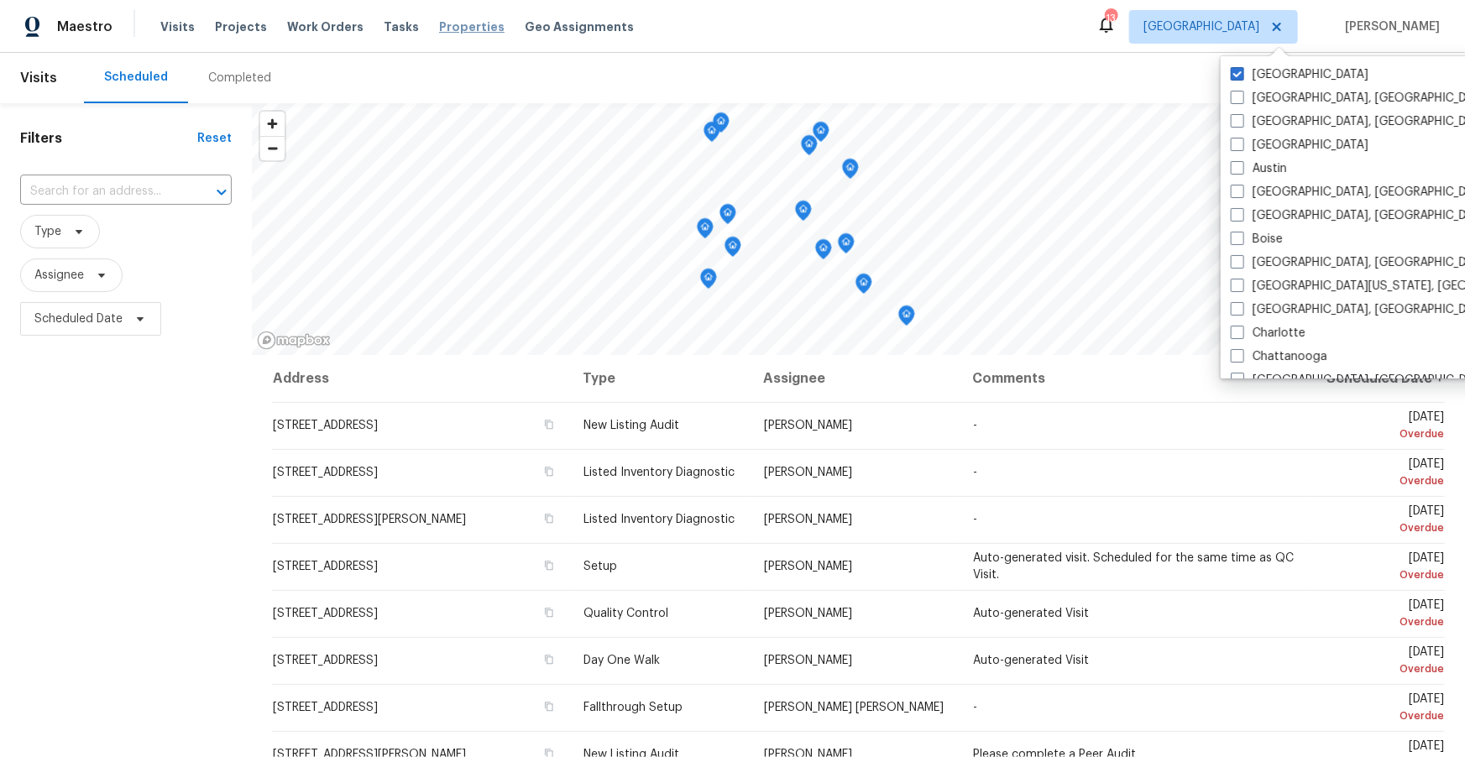
click at [439, 30] on span "Properties" at bounding box center [471, 26] width 65 height 17
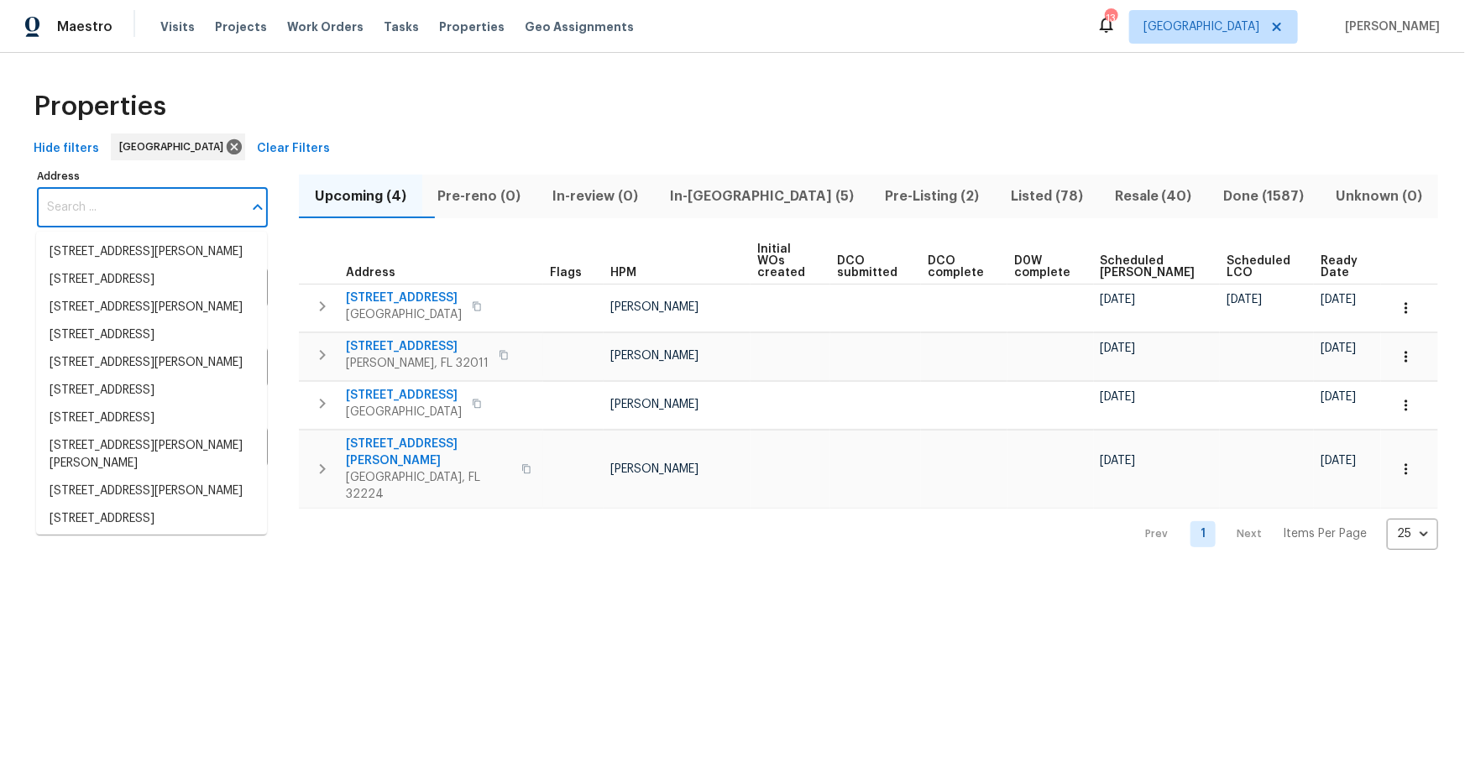
click at [68, 204] on input "Address" at bounding box center [140, 207] width 206 height 39
paste input "7401 Casaba Ave"
type input "7401 Casaba Ave"
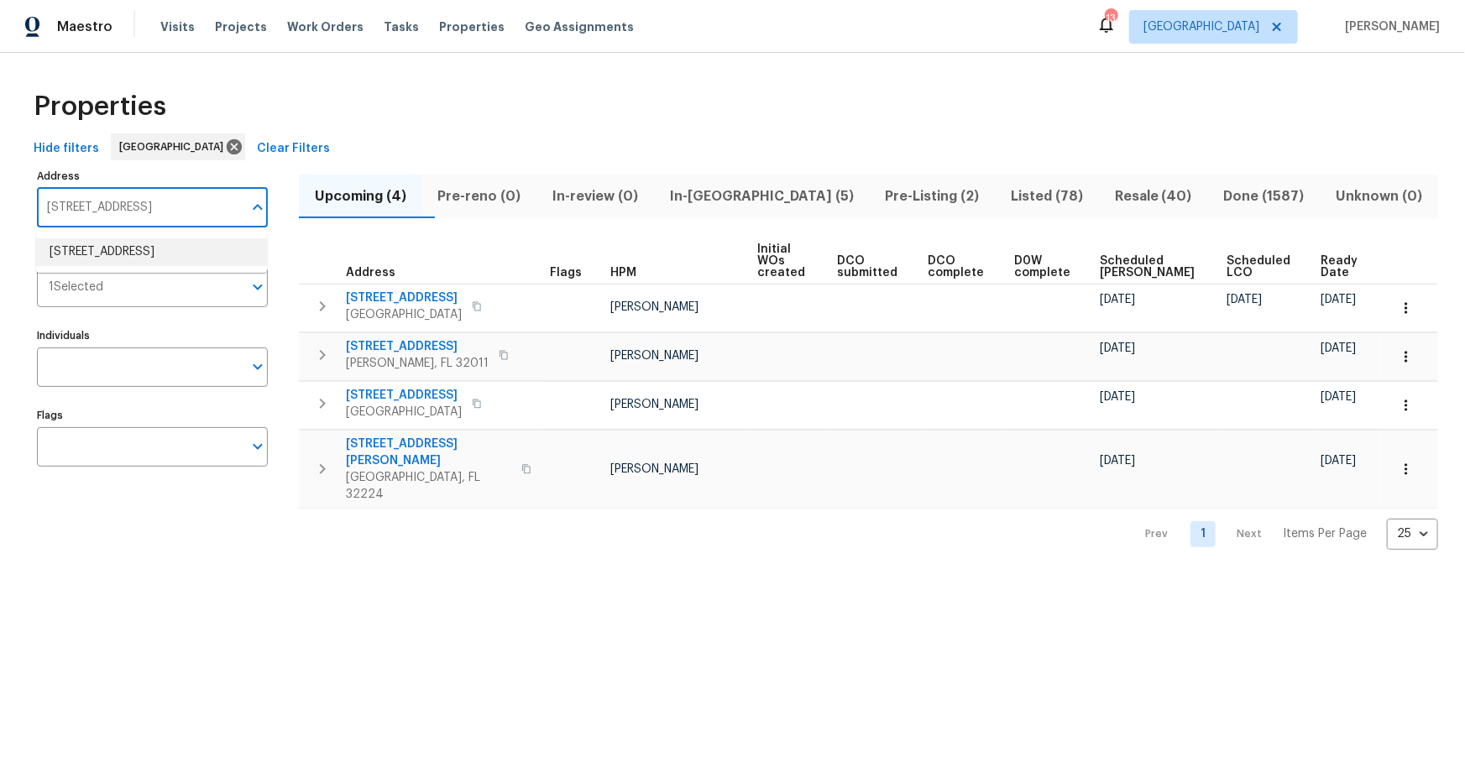
click at [96, 250] on li "7401 Casaba Ave Winnetka CA 91306" at bounding box center [151, 252] width 231 height 28
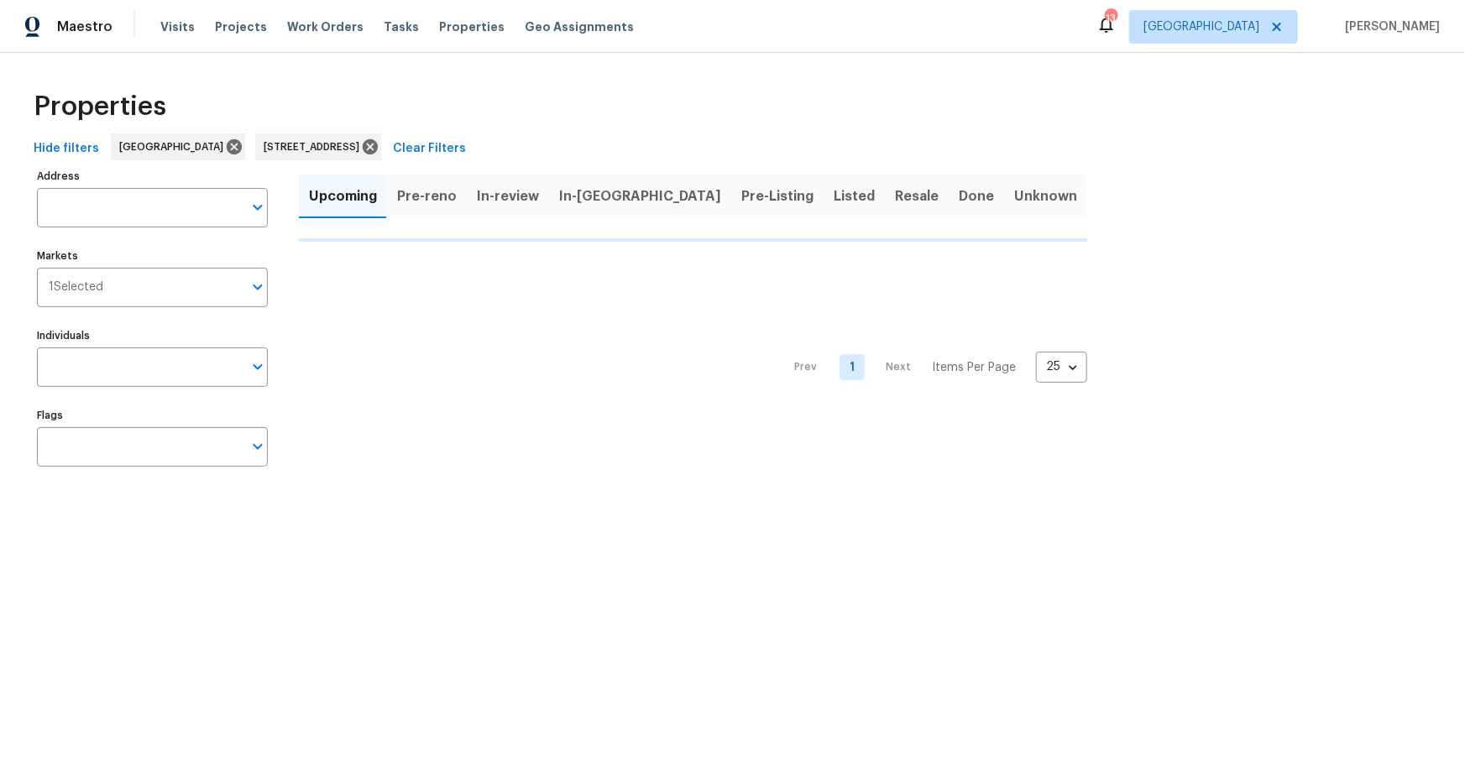
type input "7401 Casaba Ave Winnetka CA 91306"
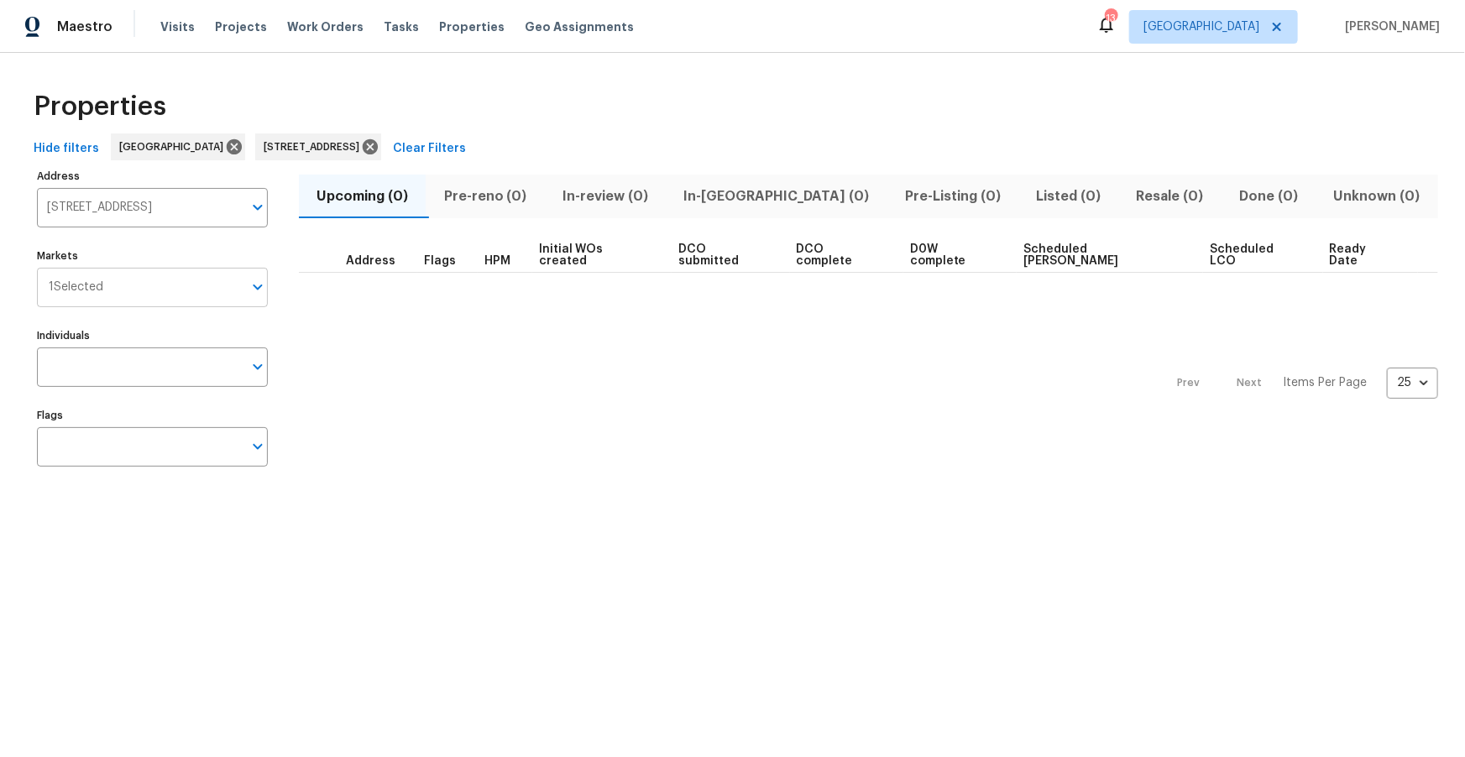
click at [135, 288] on input "Markets" at bounding box center [172, 287] width 139 height 39
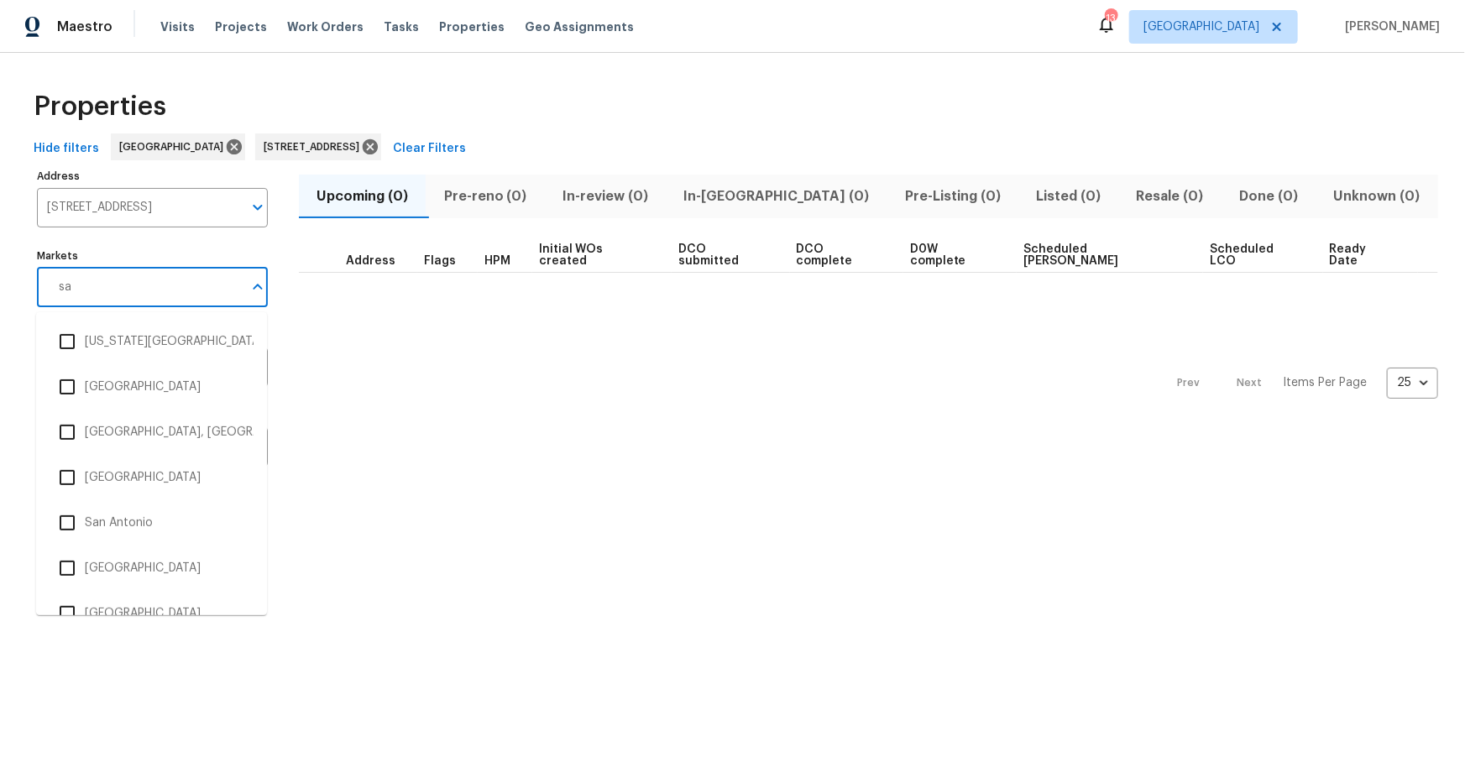
type input "san"
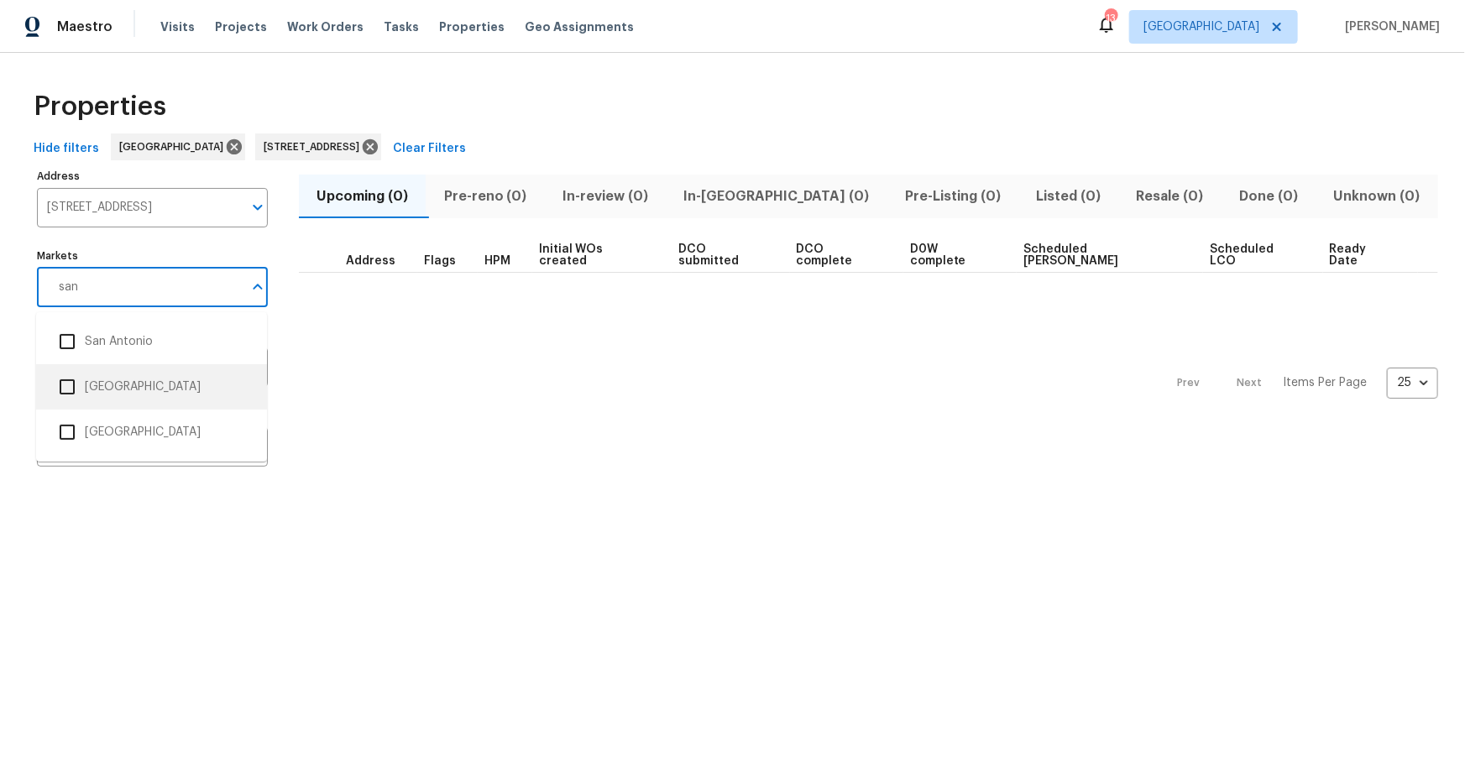
click at [90, 384] on li "San Diego" at bounding box center [152, 386] width 204 height 35
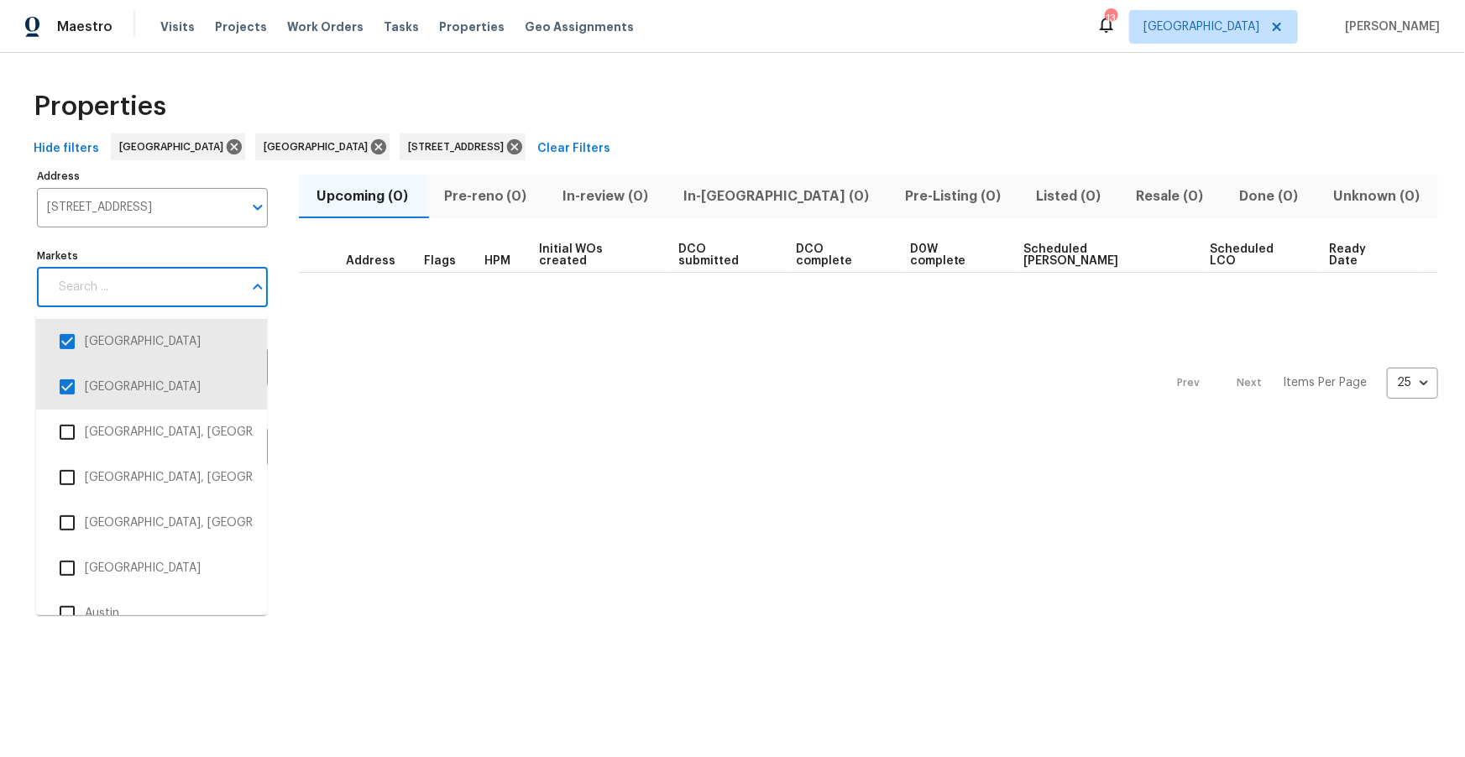
click at [154, 291] on input "Markets" at bounding box center [146, 287] width 194 height 39
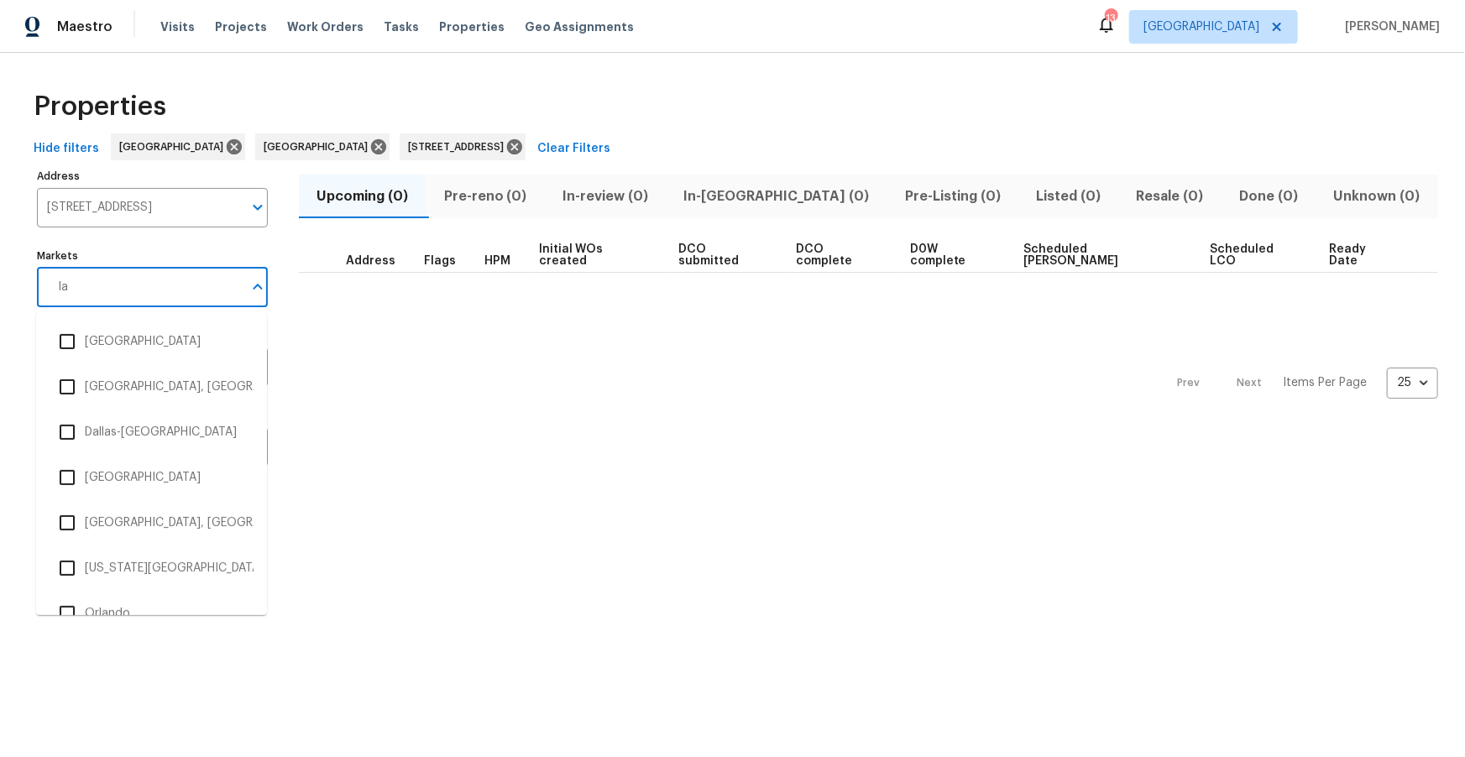
type input "l"
type input "los"
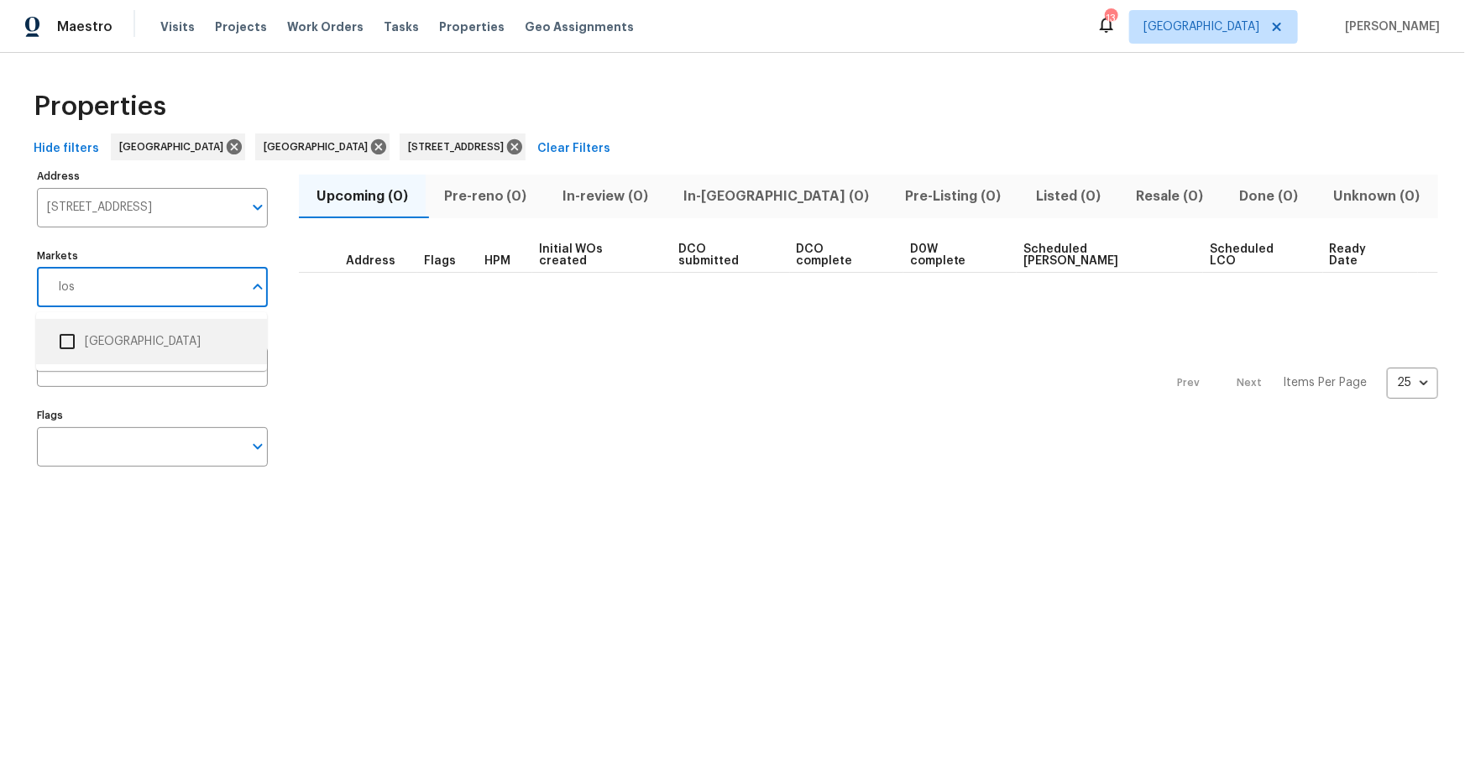
click at [64, 345] on input "checkbox" at bounding box center [67, 341] width 35 height 35
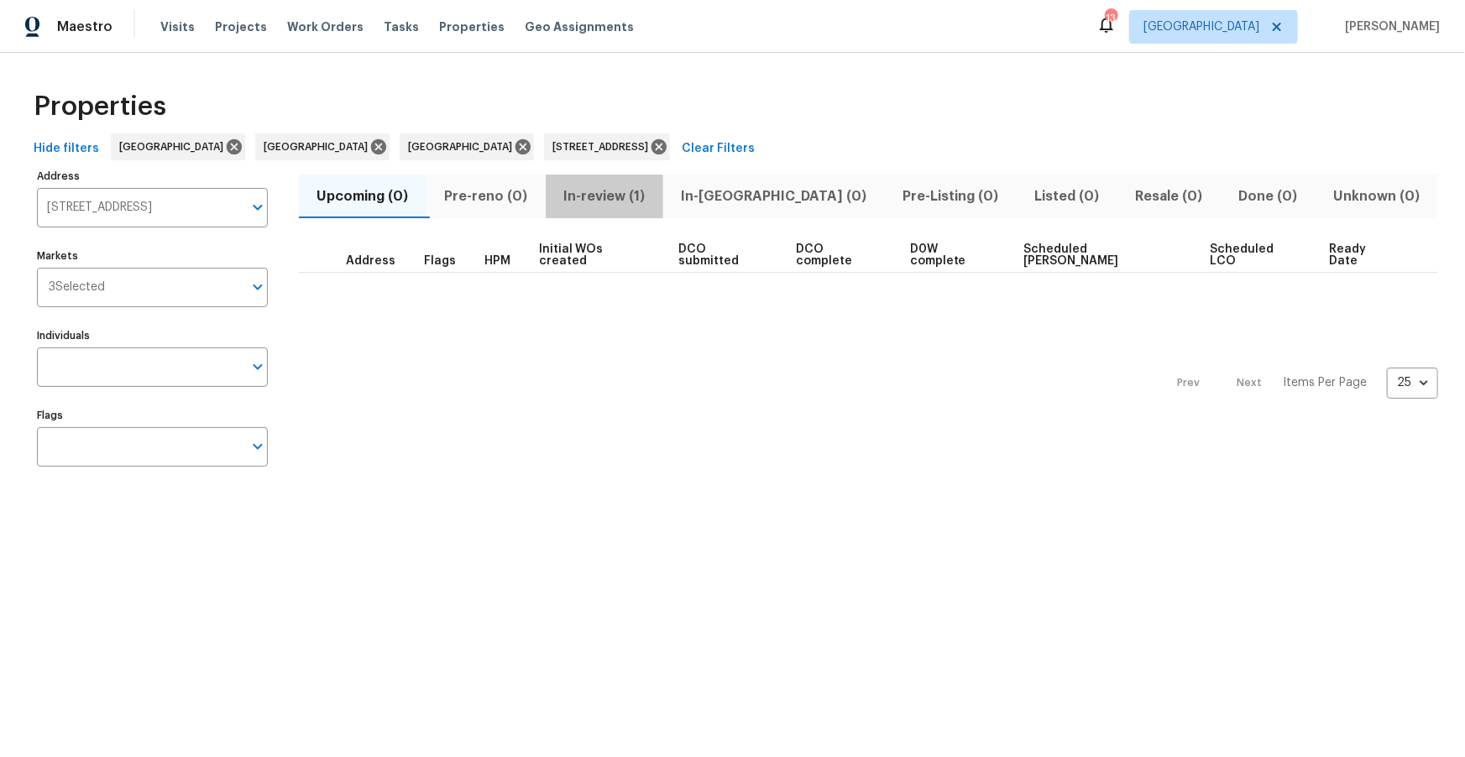
click at [609, 204] on span "In-review (1)" at bounding box center [604, 196] width 97 height 23
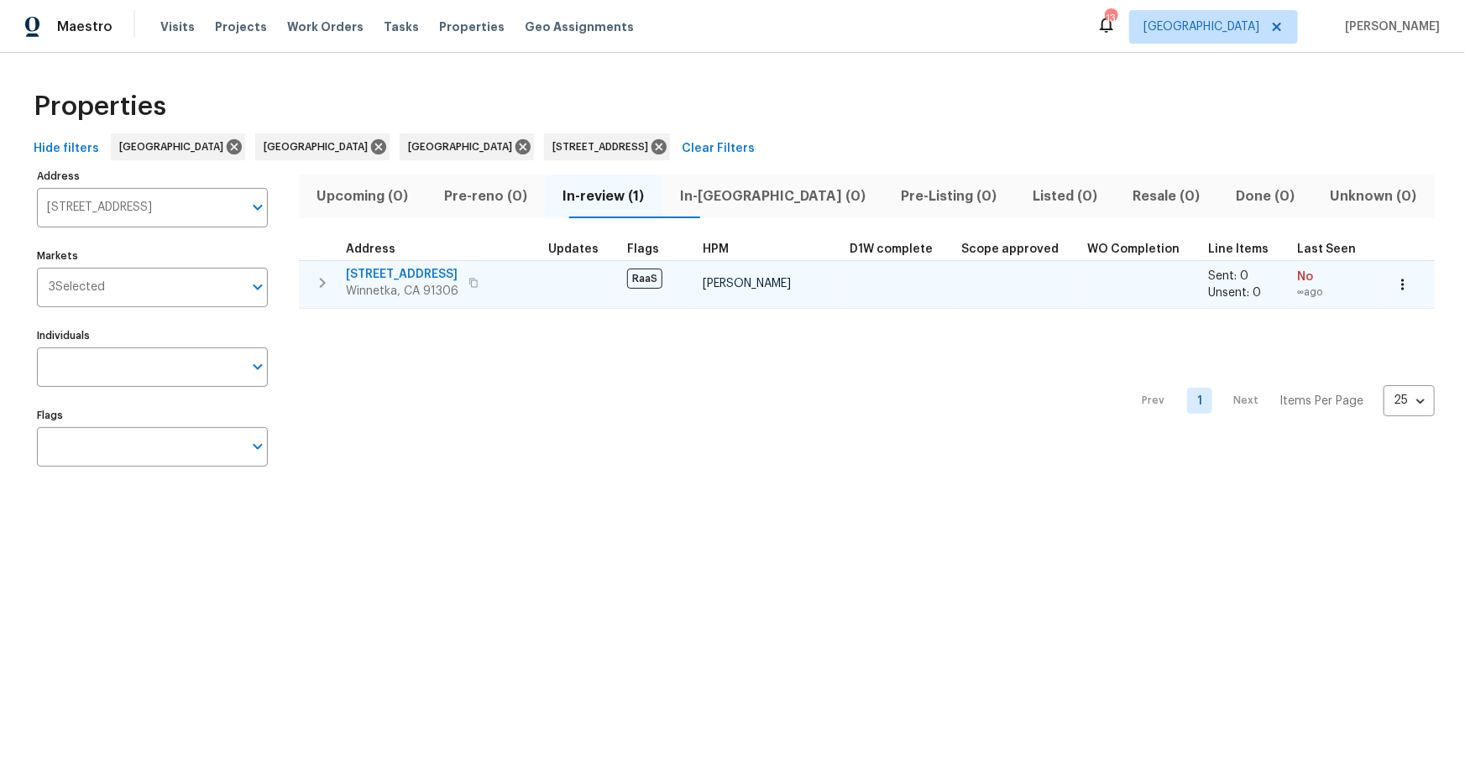
click at [427, 268] on span "7401 Casaba Ave" at bounding box center [402, 274] width 112 height 17
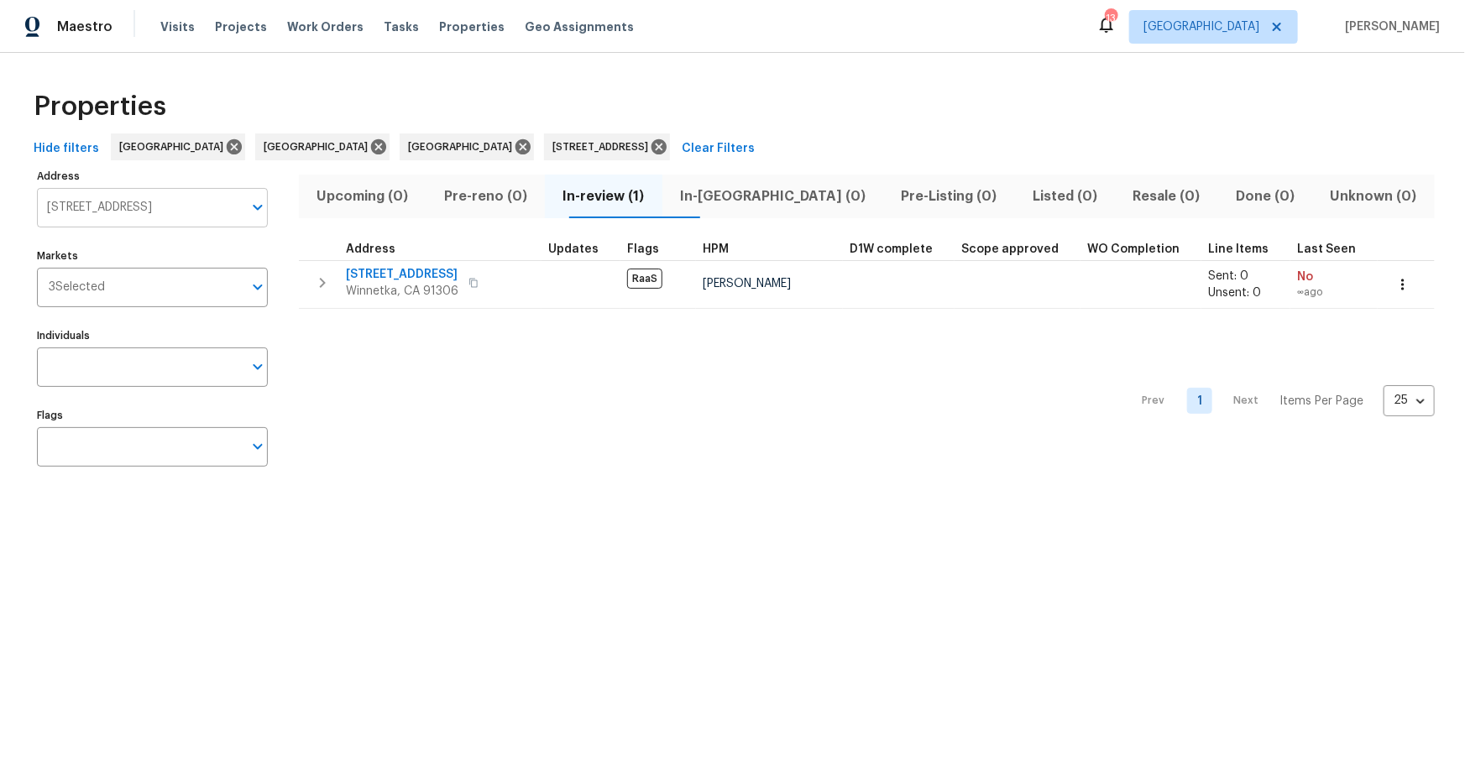
click at [159, 201] on input "7401 Casaba Ave Winnetka CA 91306" at bounding box center [140, 207] width 206 height 39
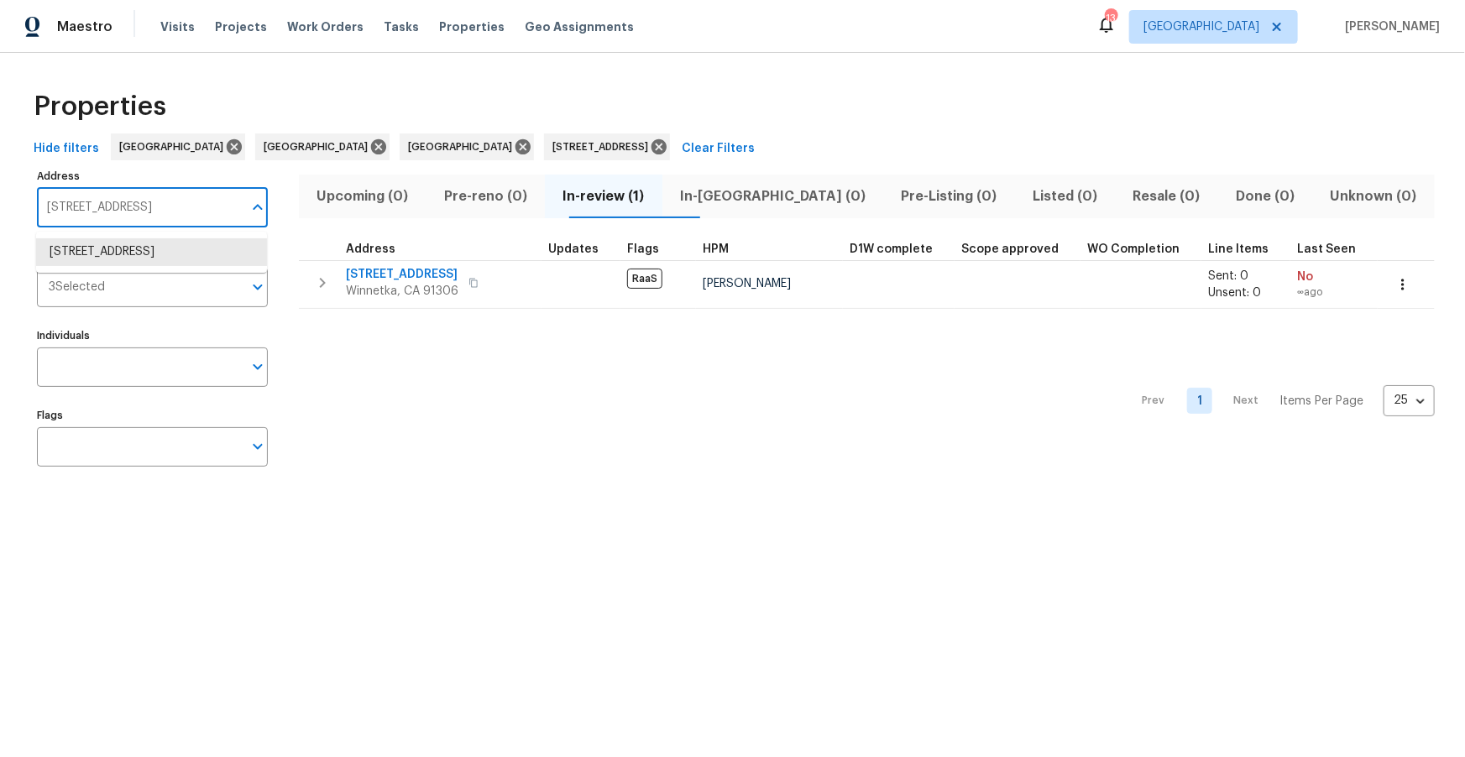
paste input "18502 Huron Park Trl"
type input "18502 Huron Park Trl"
click at [146, 251] on li "18502 Huron Park Trl Humble TX 77346" at bounding box center [151, 252] width 231 height 28
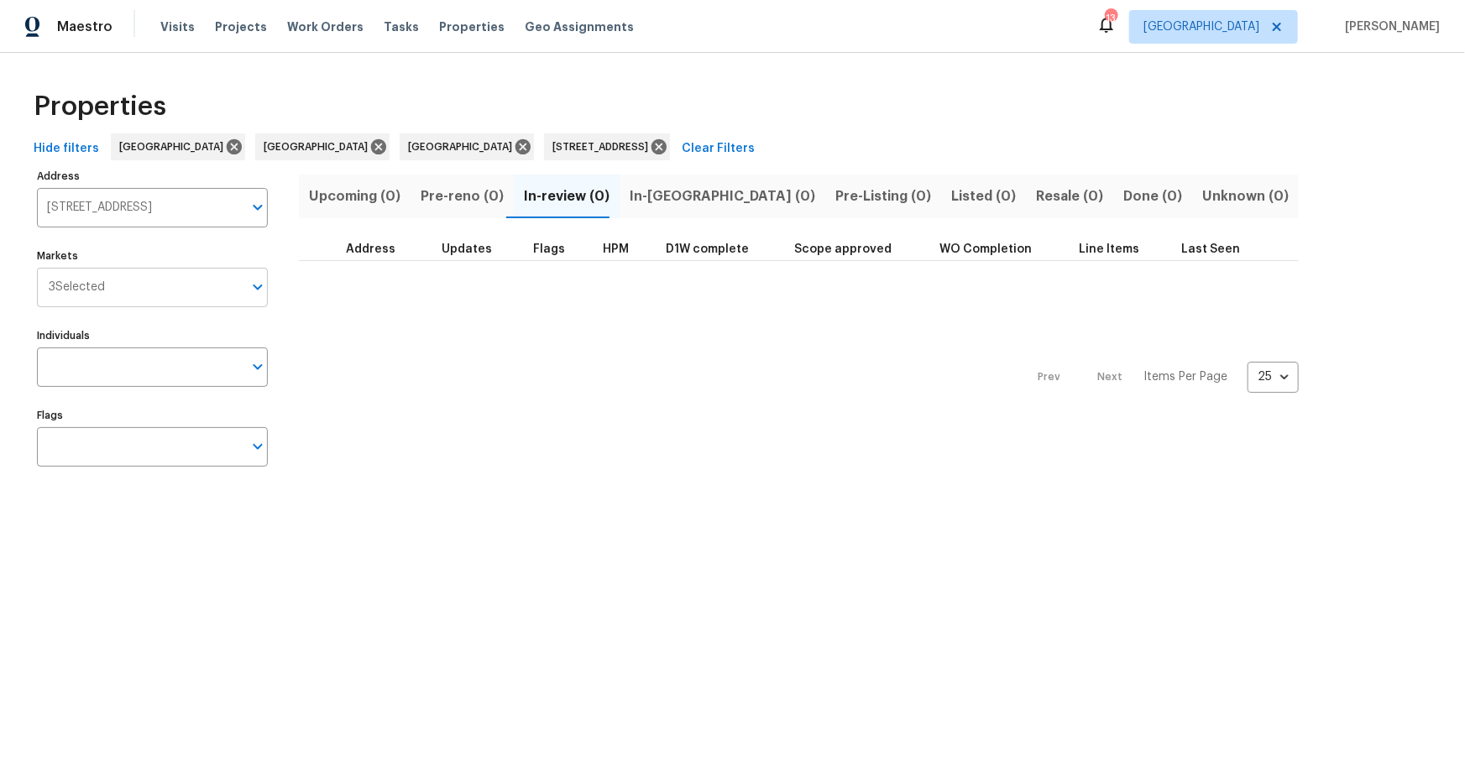
click at [125, 286] on input "Markets" at bounding box center [174, 287] width 138 height 39
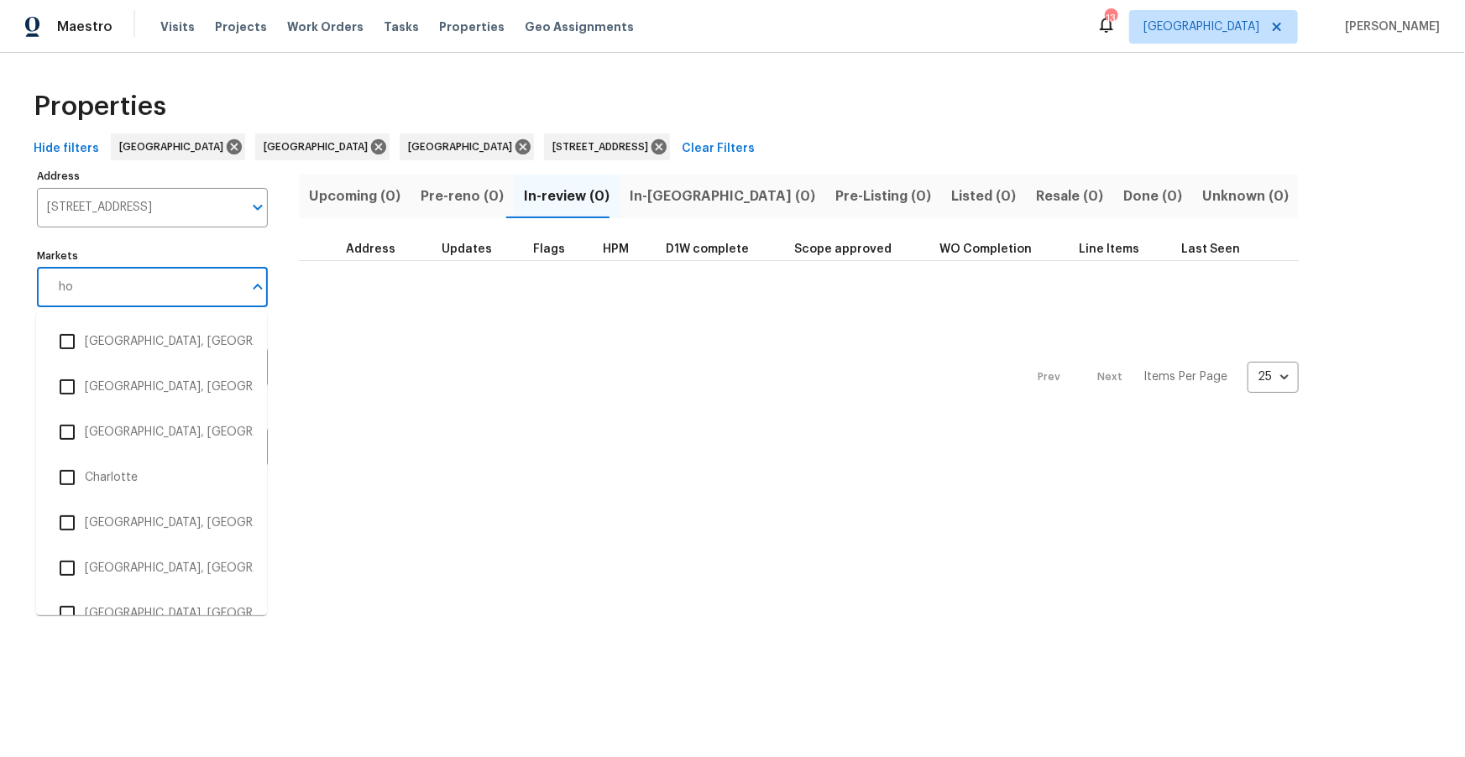
type input "hou"
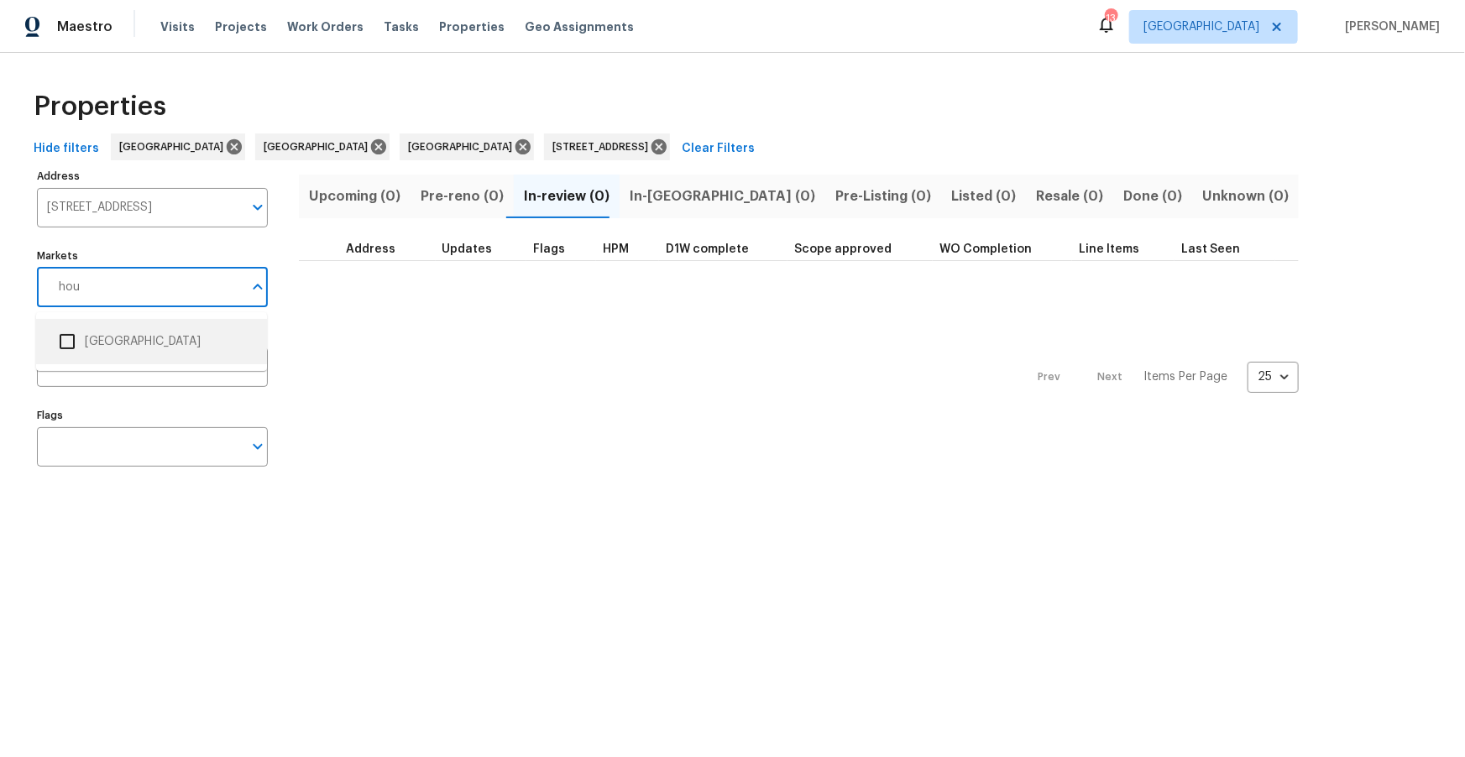
click at [64, 342] on input "checkbox" at bounding box center [67, 341] width 35 height 35
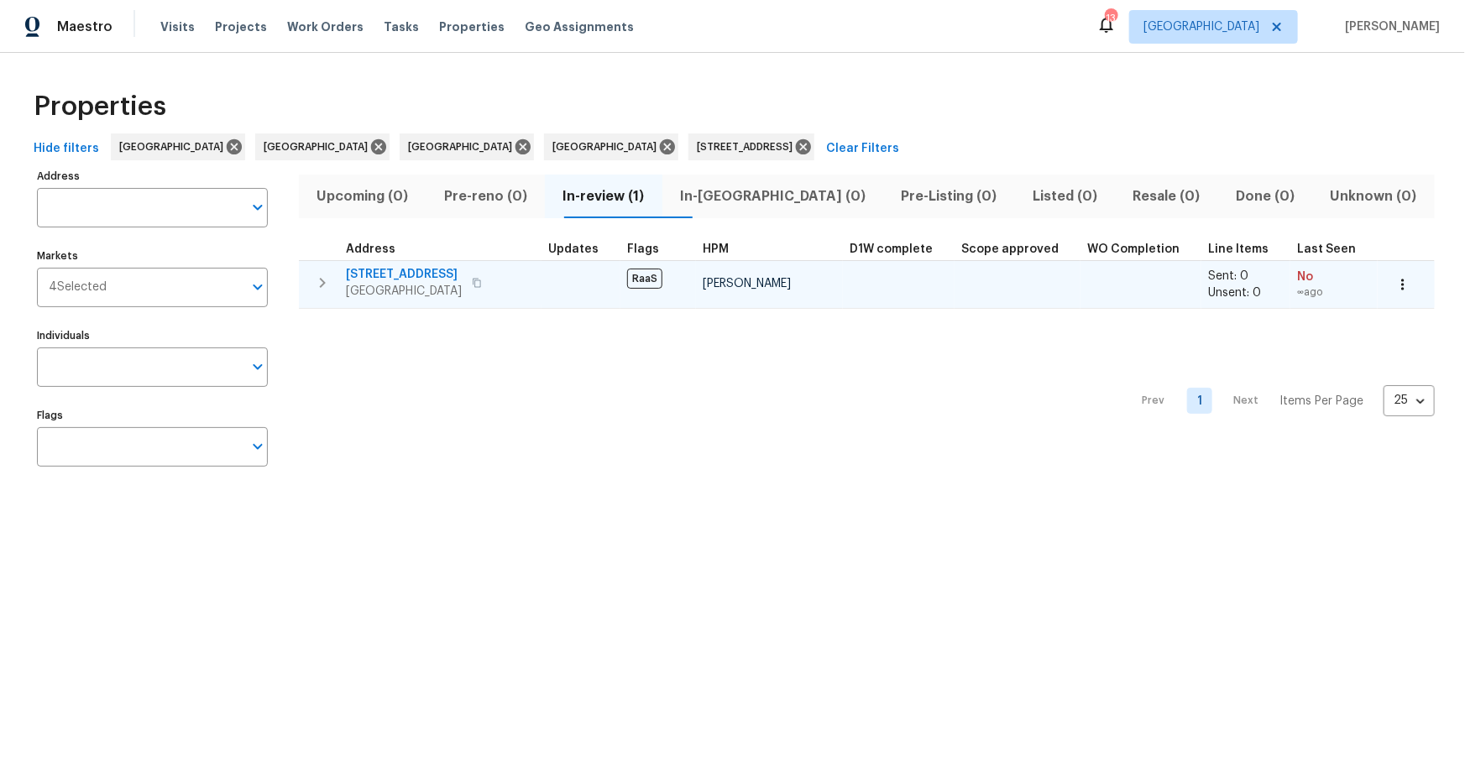
type input "18502 Huron Park Trl Humble TX 77346"
click at [421, 279] on span "18502 Huron Park Trl" at bounding box center [404, 274] width 116 height 17
